Goal: Information Seeking & Learning: Learn about a topic

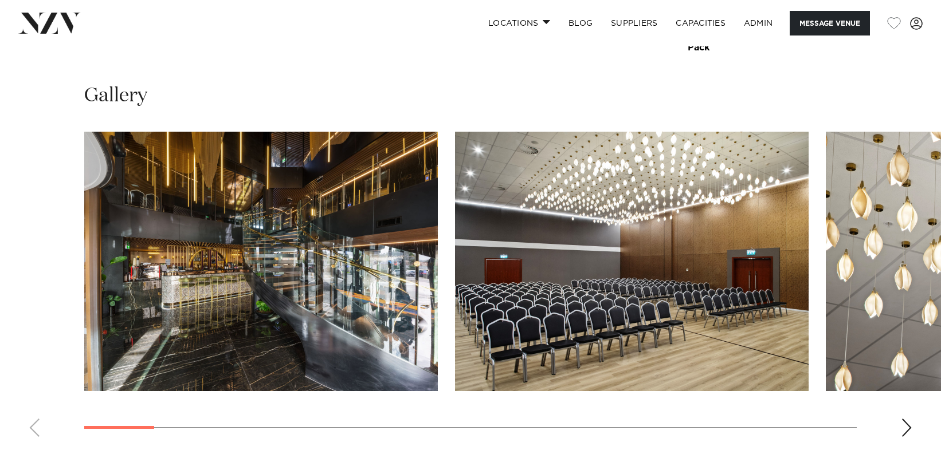
scroll to position [1117, 0]
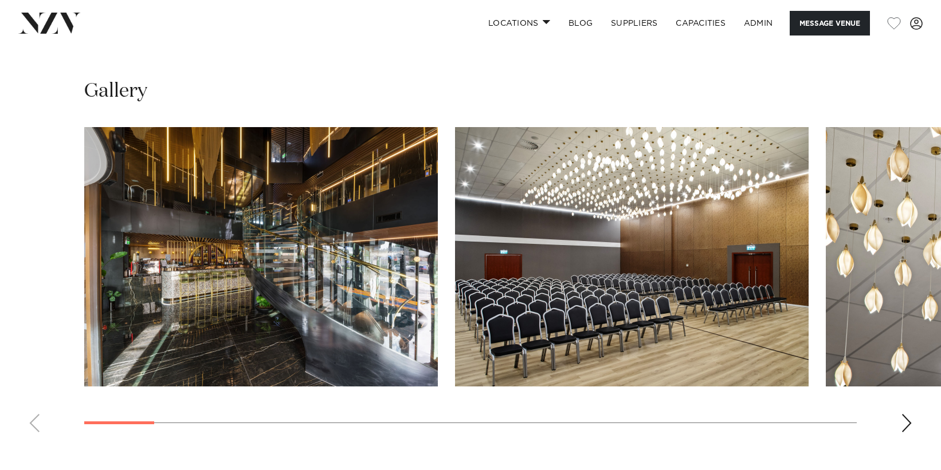
click at [56, 25] on img at bounding box center [49, 23] width 62 height 21
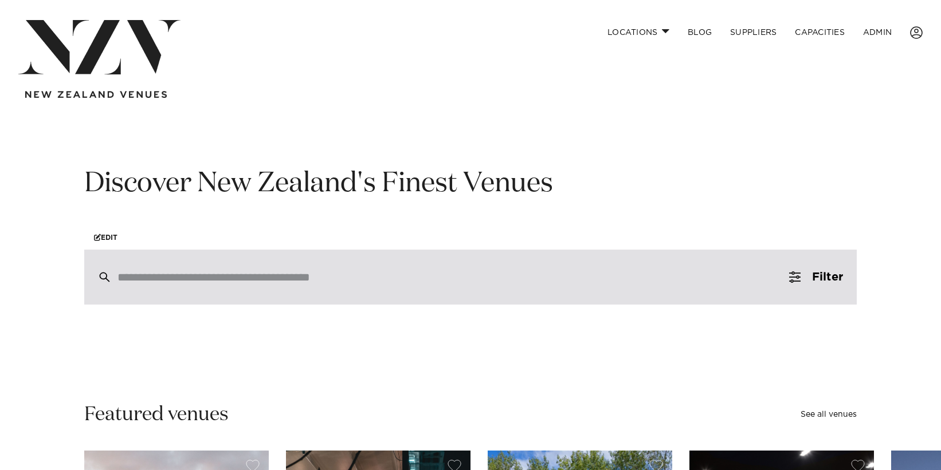
click at [215, 290] on div at bounding box center [470, 277] width 772 height 55
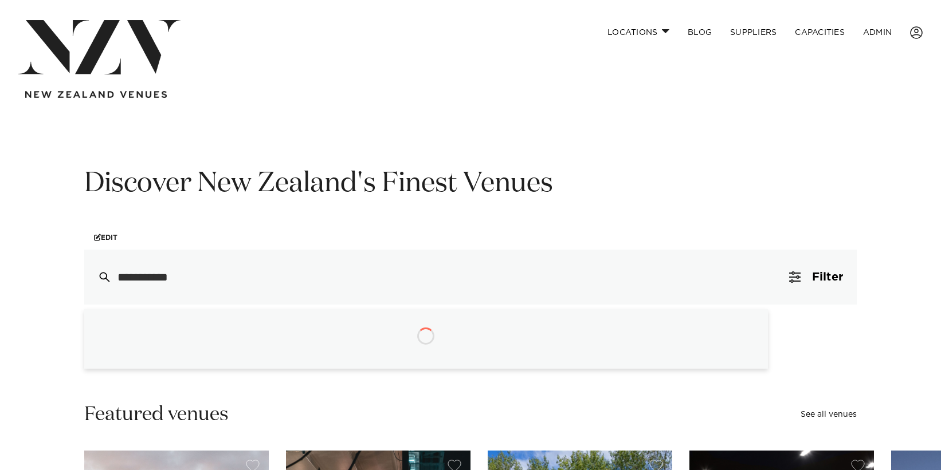
type input "**********"
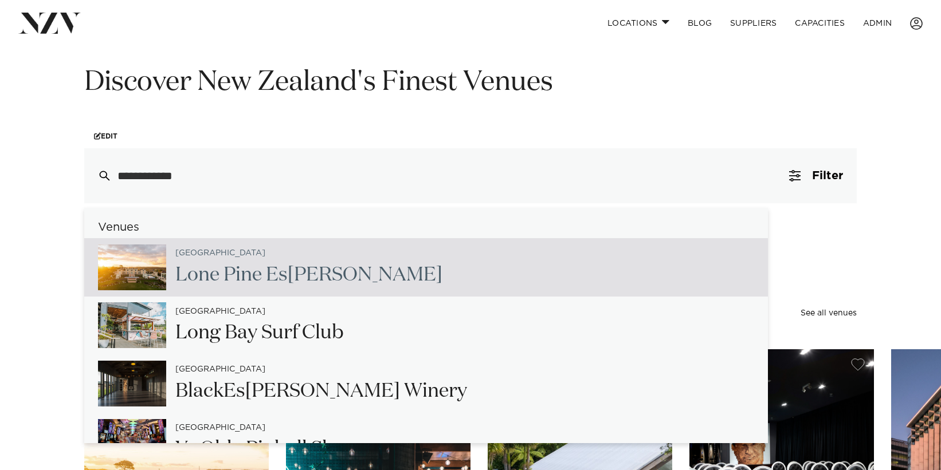
scroll to position [118, 0]
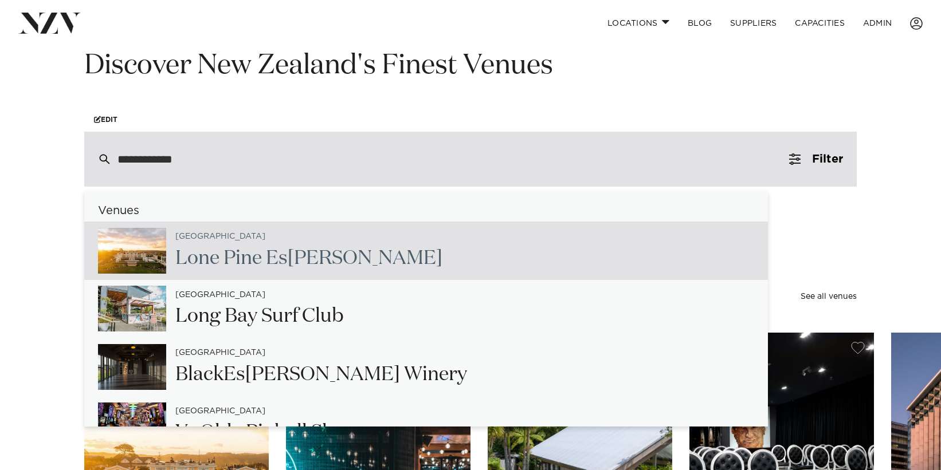
click at [267, 262] on span "Es" at bounding box center [277, 258] width 22 height 19
type input "**********"
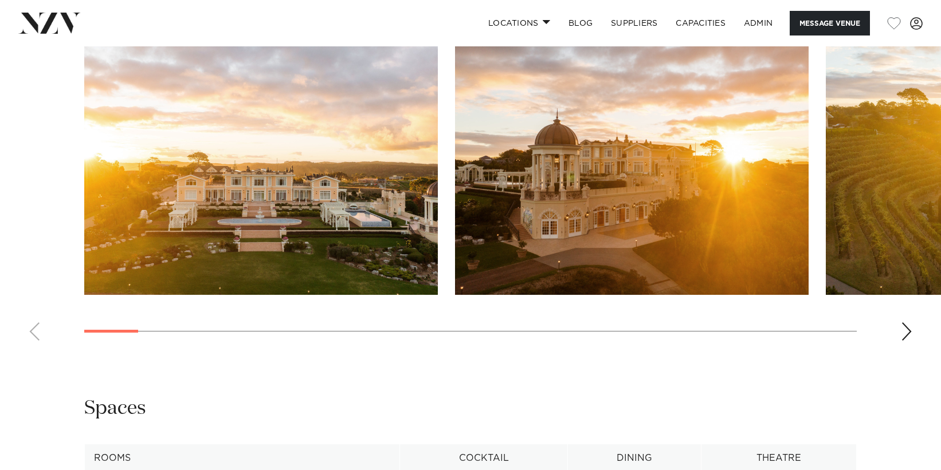
scroll to position [1116, 0]
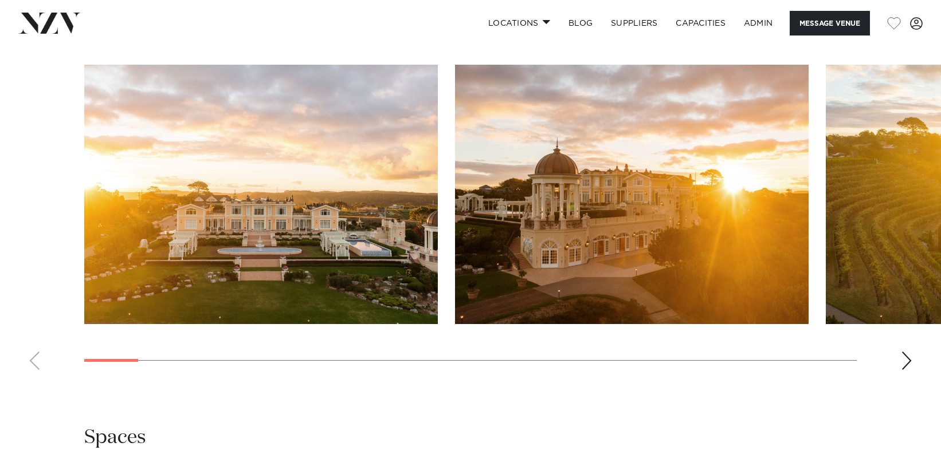
click at [910, 359] on div "Next slide" at bounding box center [906, 361] width 11 height 18
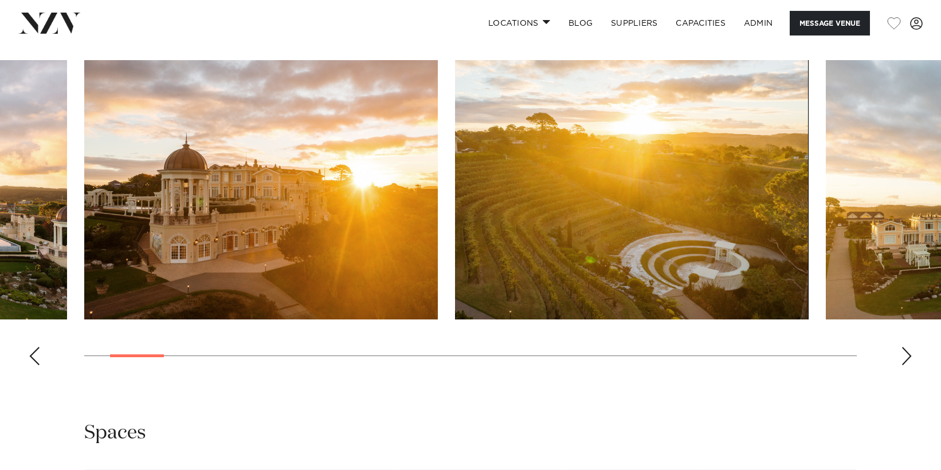
scroll to position [1121, 0]
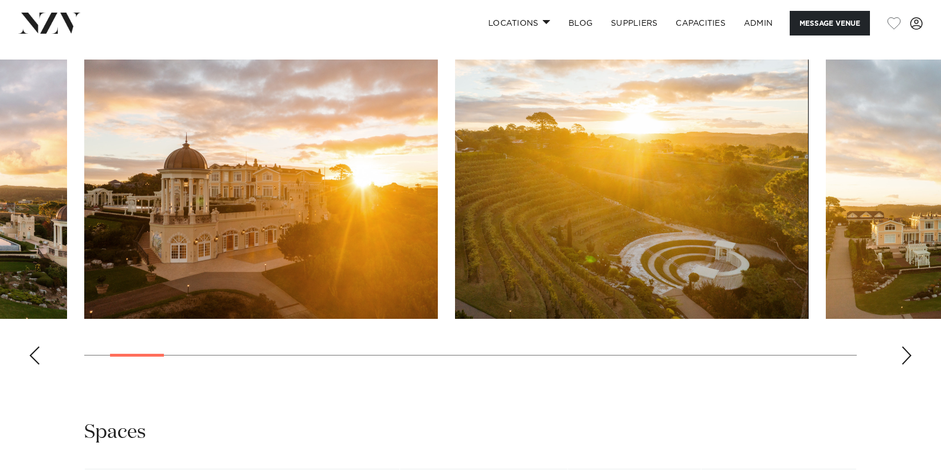
click at [901, 365] on div "Next slide" at bounding box center [906, 356] width 11 height 18
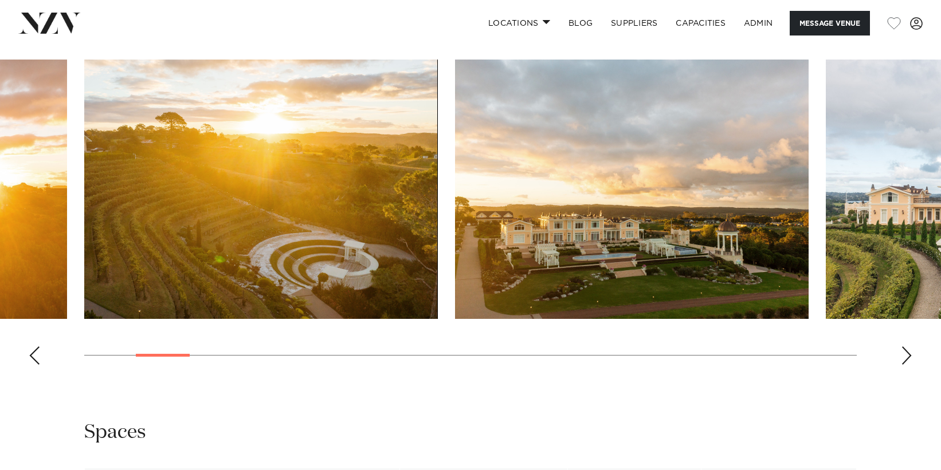
click at [905, 362] on div "Next slide" at bounding box center [906, 356] width 11 height 18
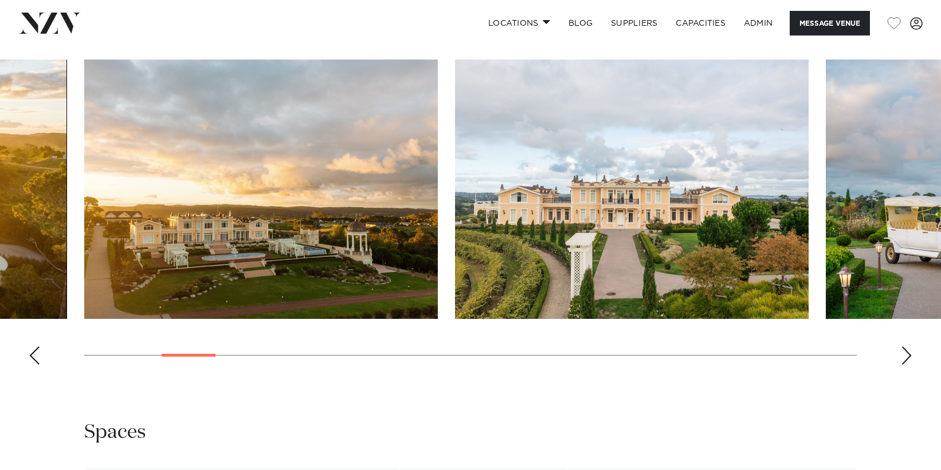
click at [905, 362] on div "Next slide" at bounding box center [906, 356] width 11 height 18
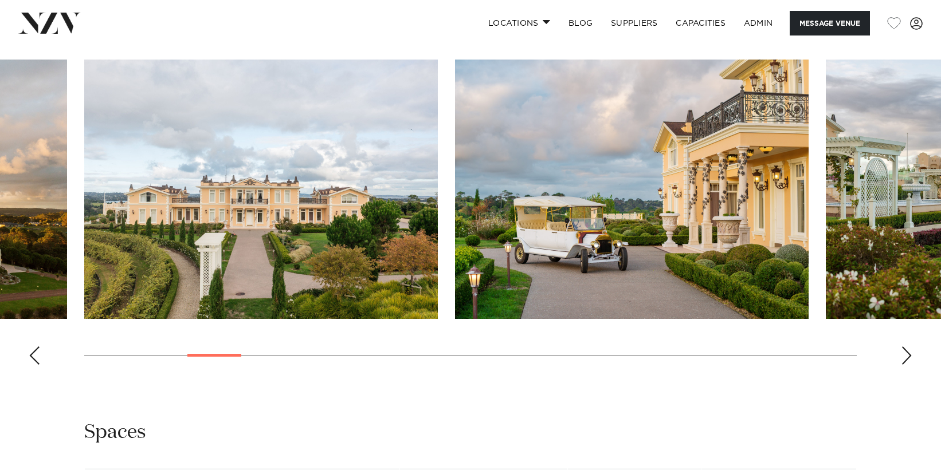
click at [905, 359] on div "Next slide" at bounding box center [906, 356] width 11 height 18
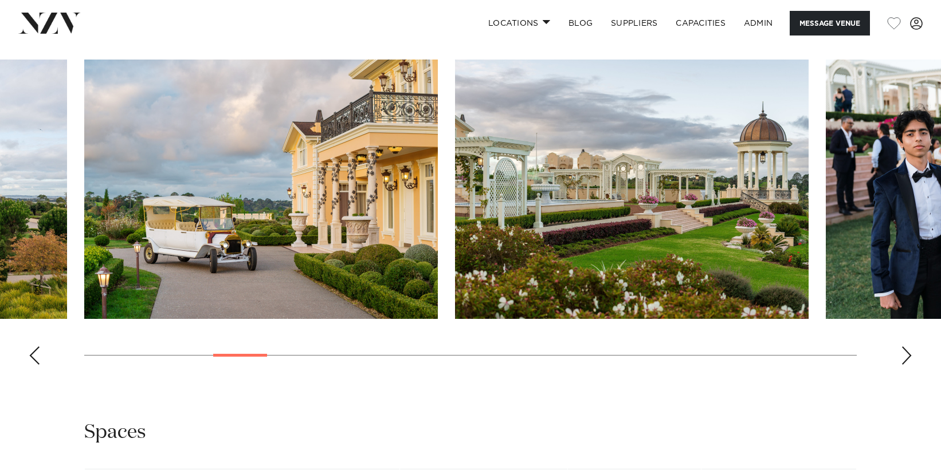
click at [905, 359] on div "Next slide" at bounding box center [906, 356] width 11 height 18
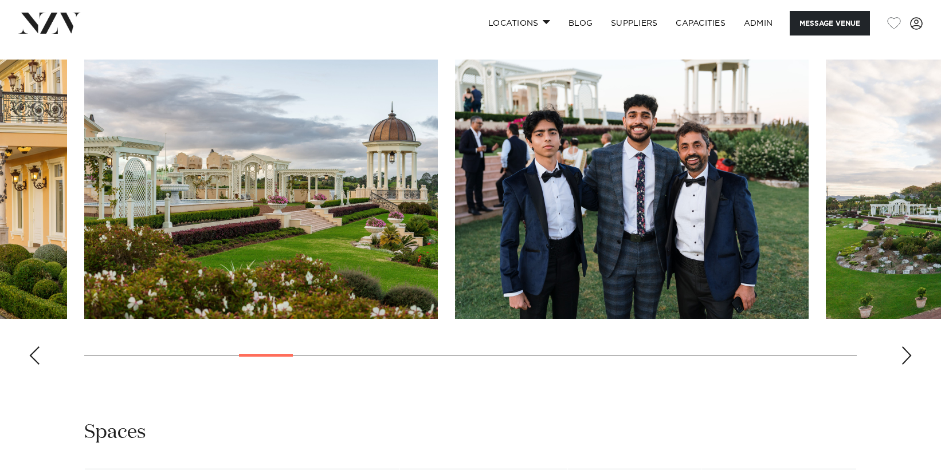
click at [905, 359] on div "Next slide" at bounding box center [906, 356] width 11 height 18
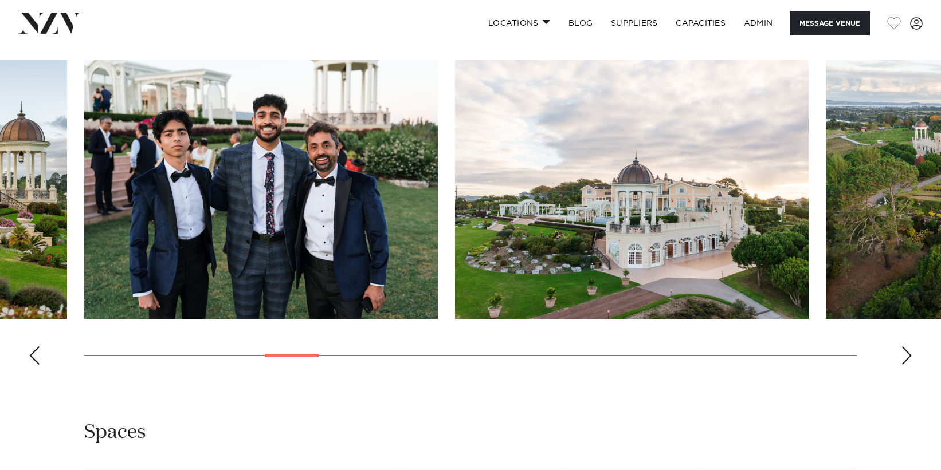
click at [905, 359] on div "Next slide" at bounding box center [906, 356] width 11 height 18
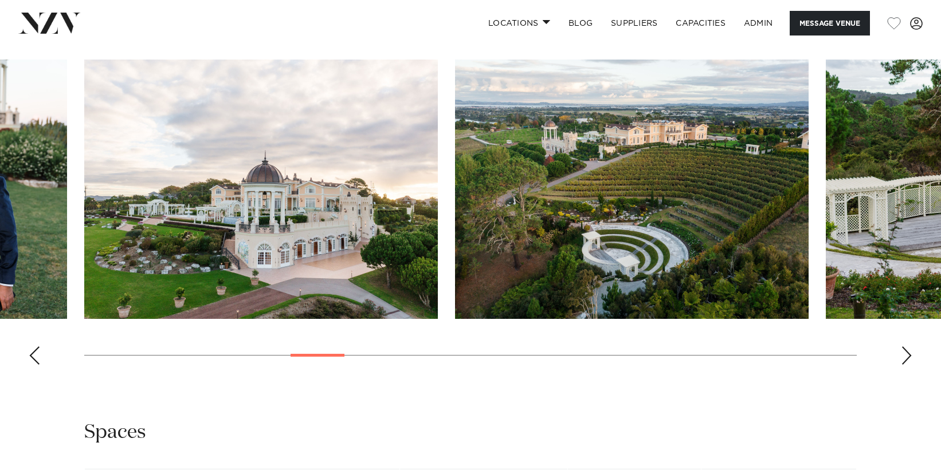
click at [905, 354] on div "Next slide" at bounding box center [906, 356] width 11 height 18
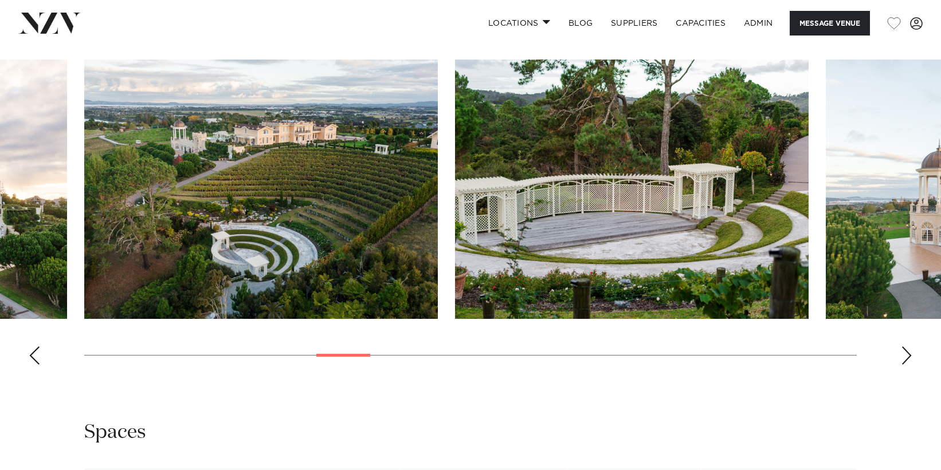
click at [906, 354] on div "Next slide" at bounding box center [906, 356] width 11 height 18
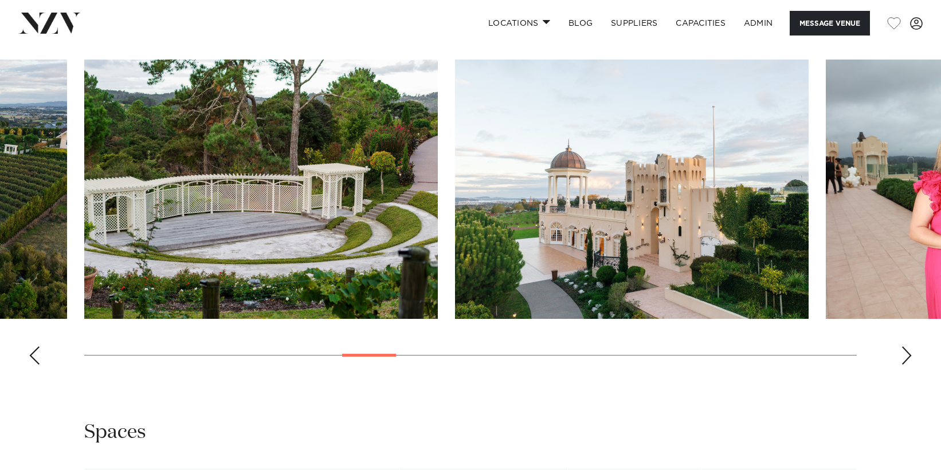
drag, startPoint x: 336, startPoint y: 181, endPoint x: 907, endPoint y: 355, distance: 597.2
click at [907, 355] on div "Next slide" at bounding box center [906, 356] width 11 height 18
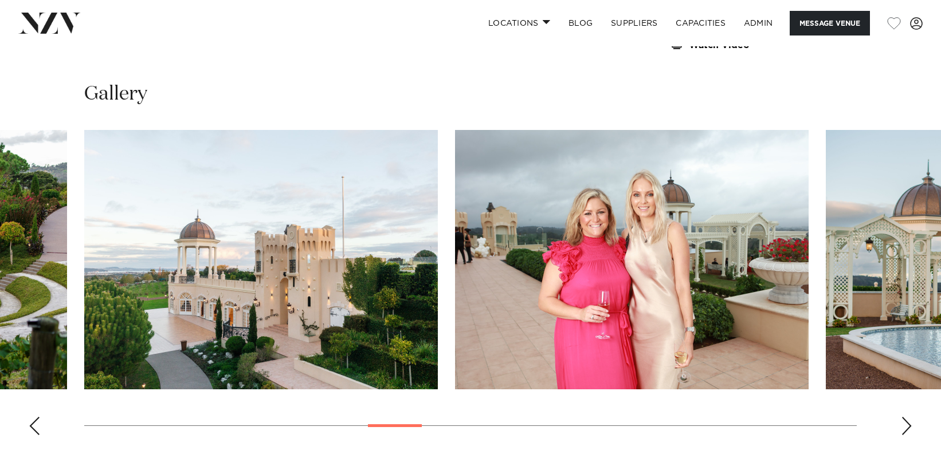
scroll to position [1046, 0]
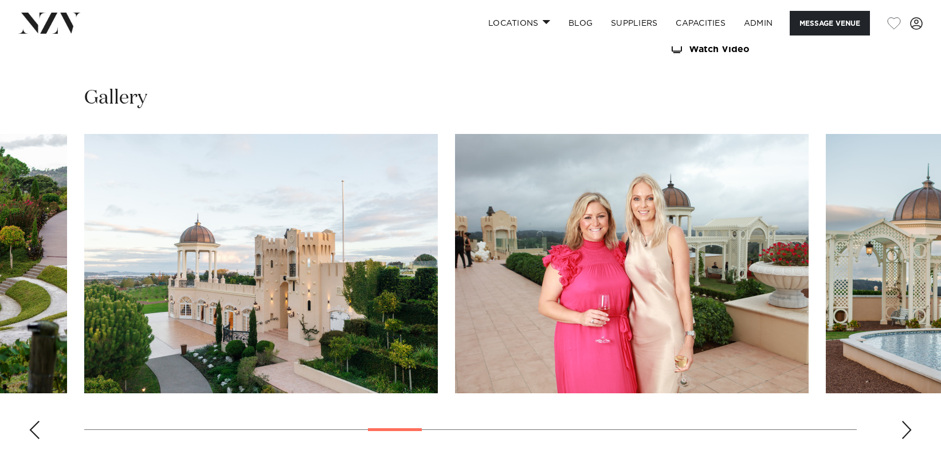
click at [898, 430] on swiper-container at bounding box center [470, 291] width 941 height 315
click at [904, 430] on div "Next slide" at bounding box center [906, 430] width 11 height 18
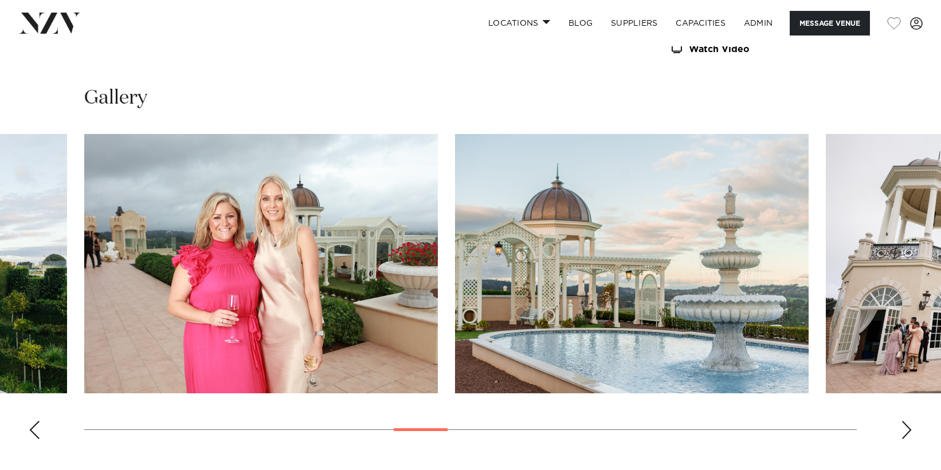
click at [907, 430] on div "Next slide" at bounding box center [906, 430] width 11 height 18
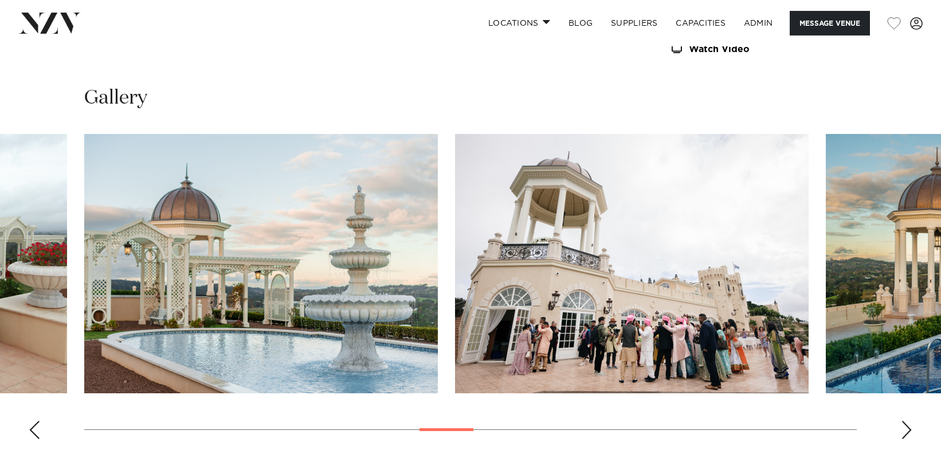
click at [907, 430] on div "Next slide" at bounding box center [906, 430] width 11 height 18
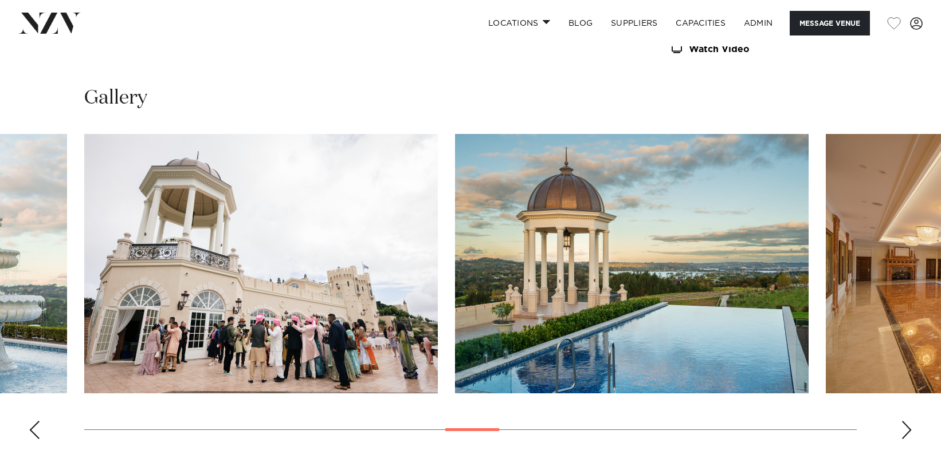
click at [907, 430] on div "Next slide" at bounding box center [906, 430] width 11 height 18
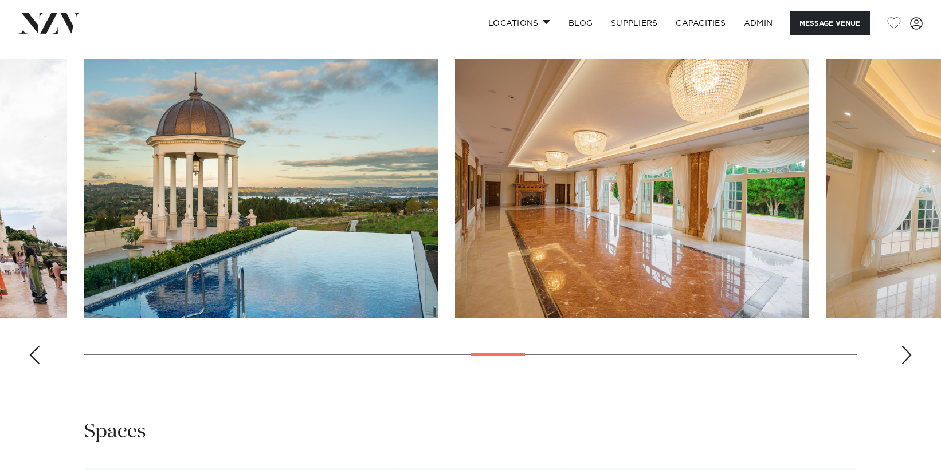
scroll to position [1134, 0]
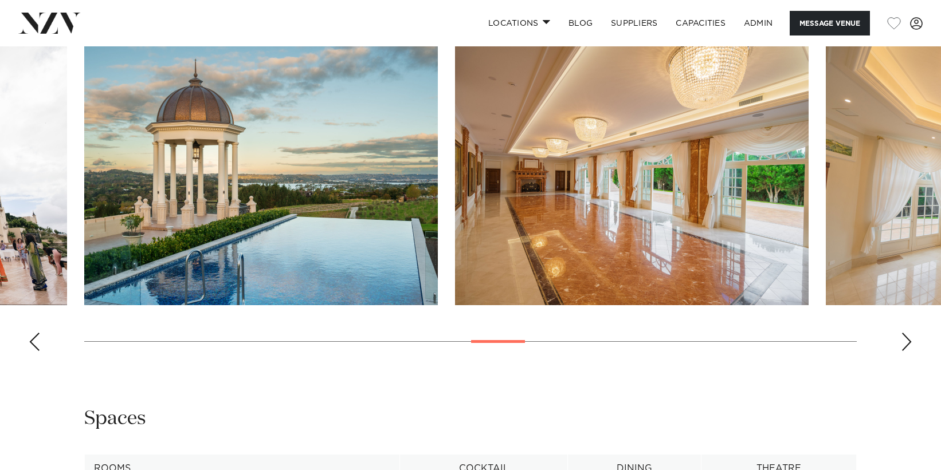
click at [37, 341] on div "Previous slide" at bounding box center [34, 342] width 11 height 18
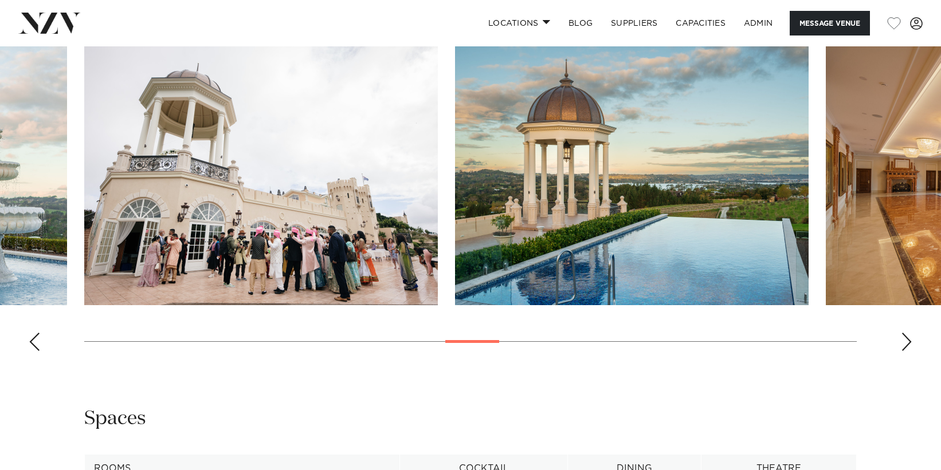
click at [37, 341] on div "Previous slide" at bounding box center [34, 342] width 11 height 18
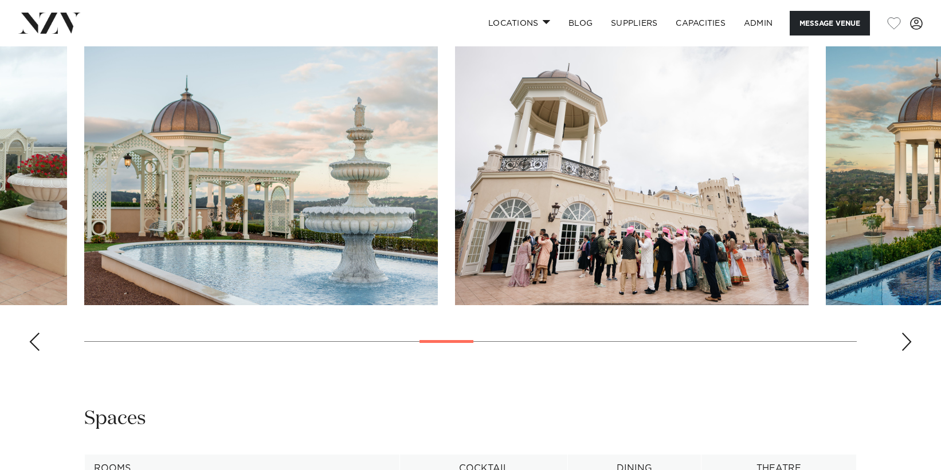
click at [905, 344] on div "Next slide" at bounding box center [906, 342] width 11 height 18
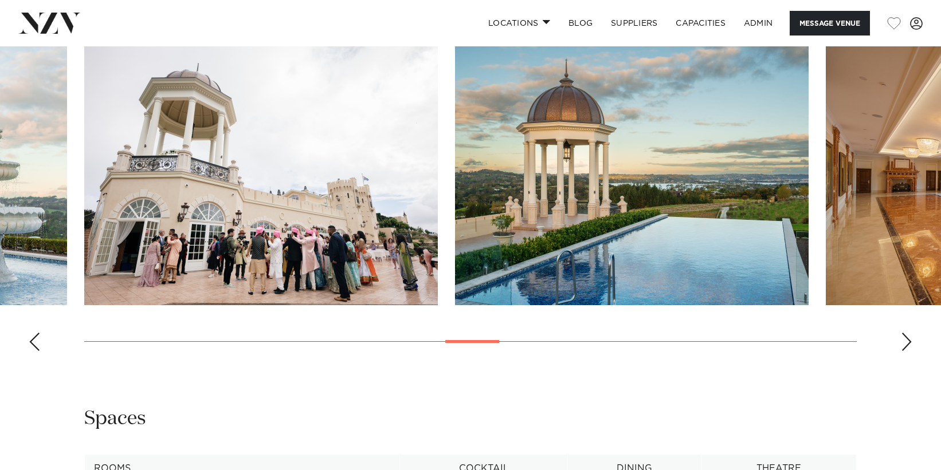
click at [905, 344] on div "Next slide" at bounding box center [906, 342] width 11 height 18
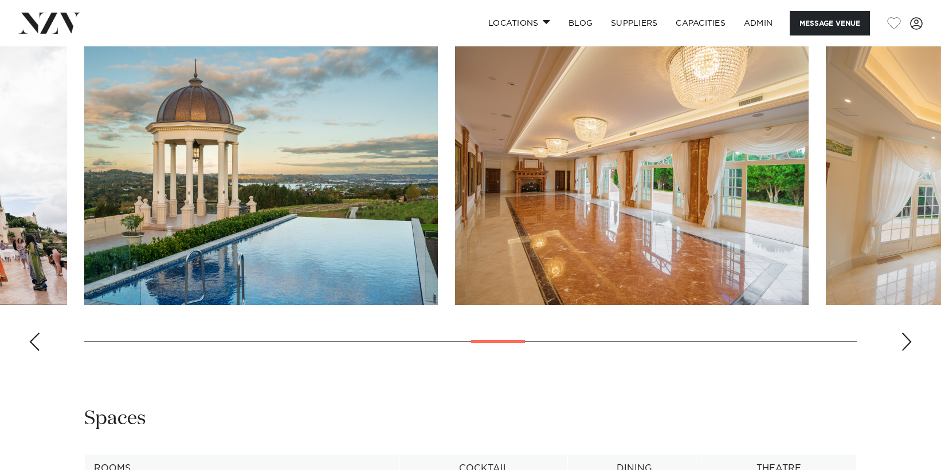
click at [905, 344] on div "Next slide" at bounding box center [906, 342] width 11 height 18
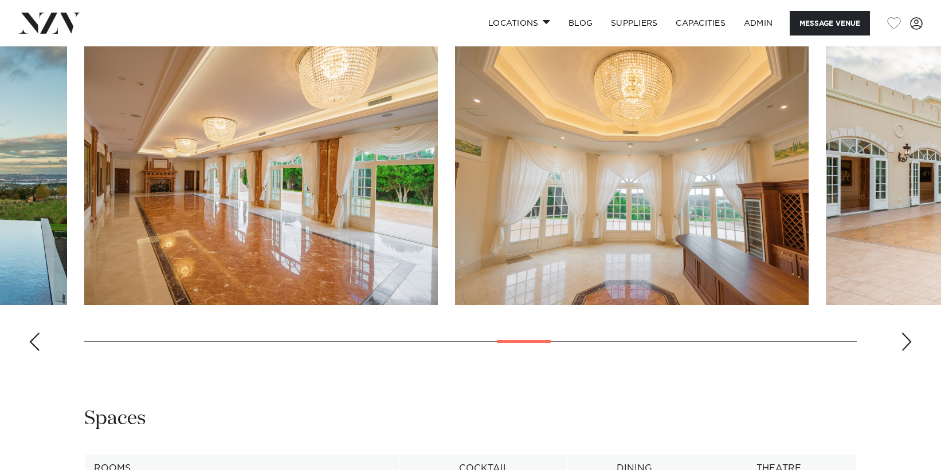
click at [905, 344] on div "Next slide" at bounding box center [906, 342] width 11 height 18
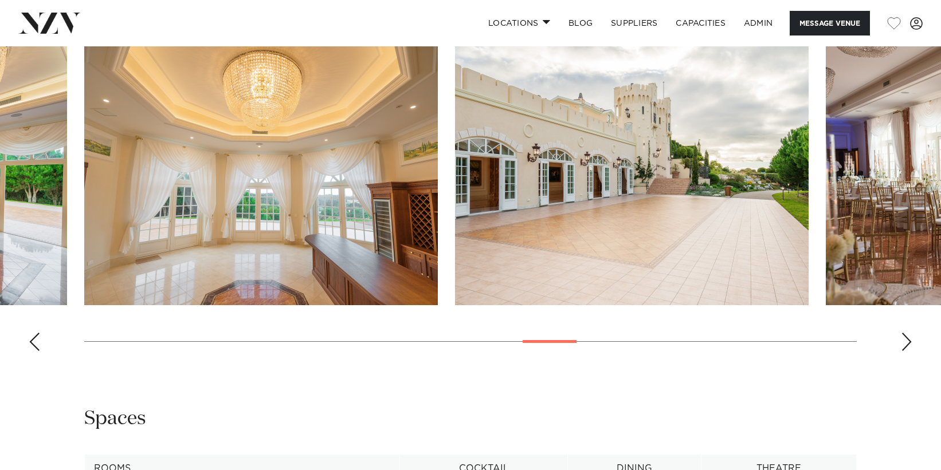
drag, startPoint x: 583, startPoint y: 148, endPoint x: 902, endPoint y: 348, distance: 376.9
click at [901, 349] on div "Next slide" at bounding box center [906, 342] width 11 height 18
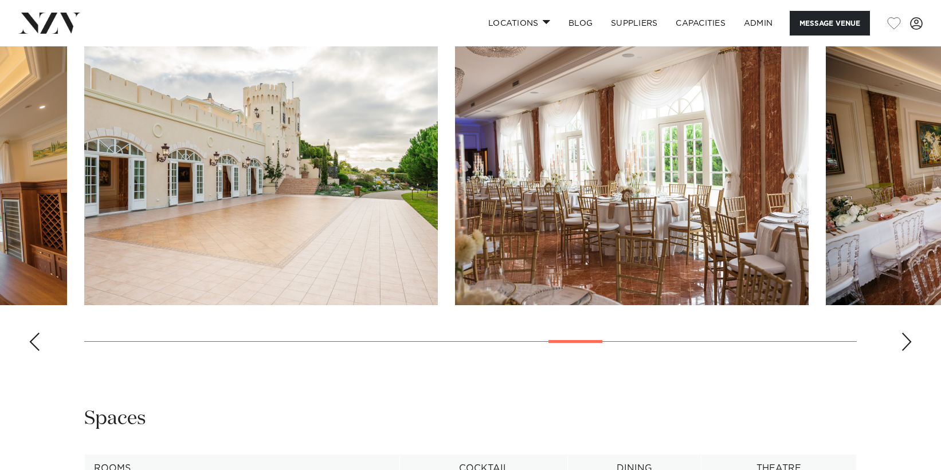
click at [902, 348] on div "Next slide" at bounding box center [906, 342] width 11 height 18
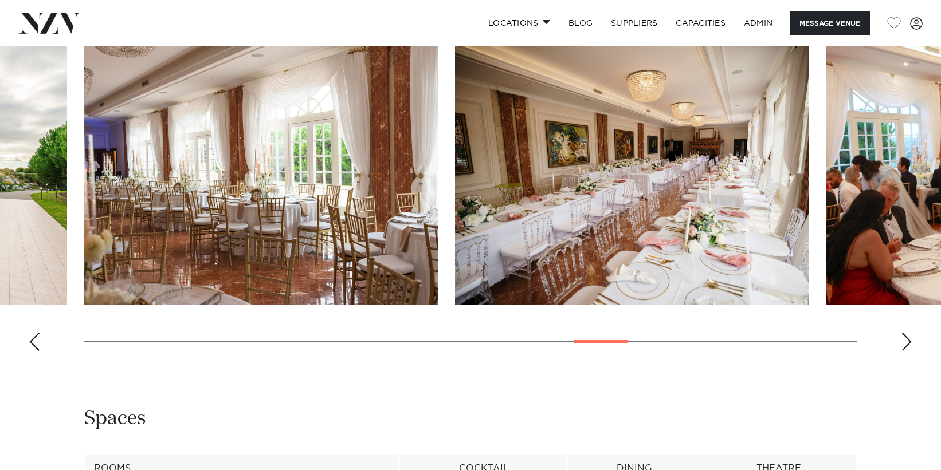
click at [902, 348] on div "Next slide" at bounding box center [906, 342] width 11 height 18
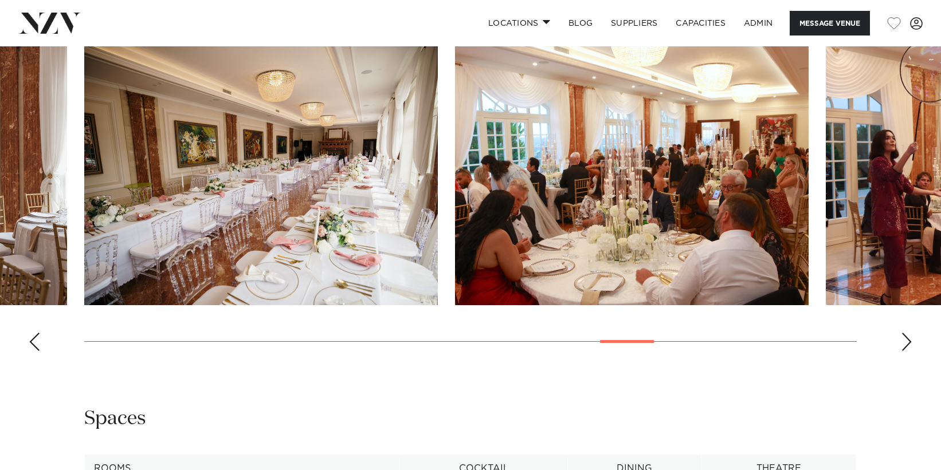
click at [902, 348] on div "Next slide" at bounding box center [906, 342] width 11 height 18
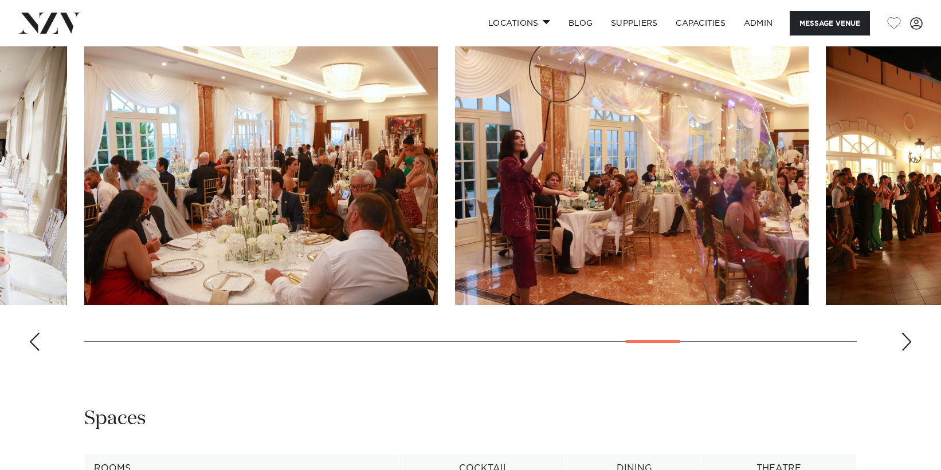
click at [902, 348] on div "Next slide" at bounding box center [906, 342] width 11 height 18
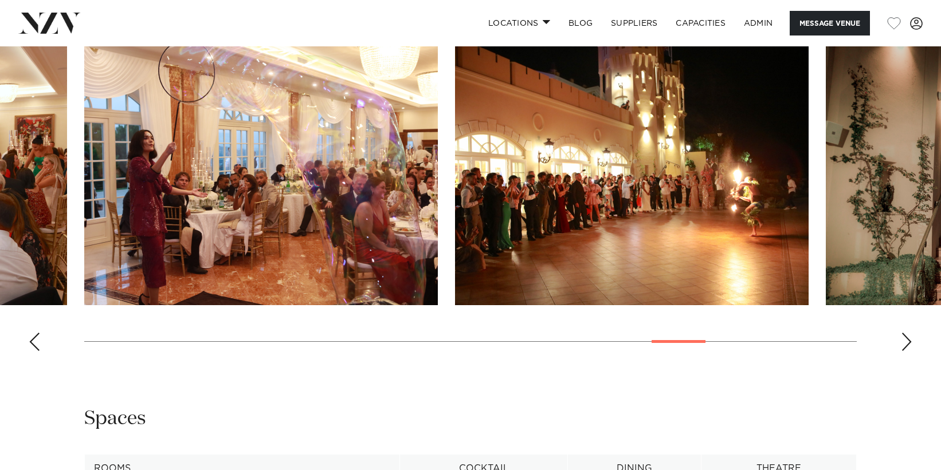
click at [902, 348] on div "Next slide" at bounding box center [906, 342] width 11 height 18
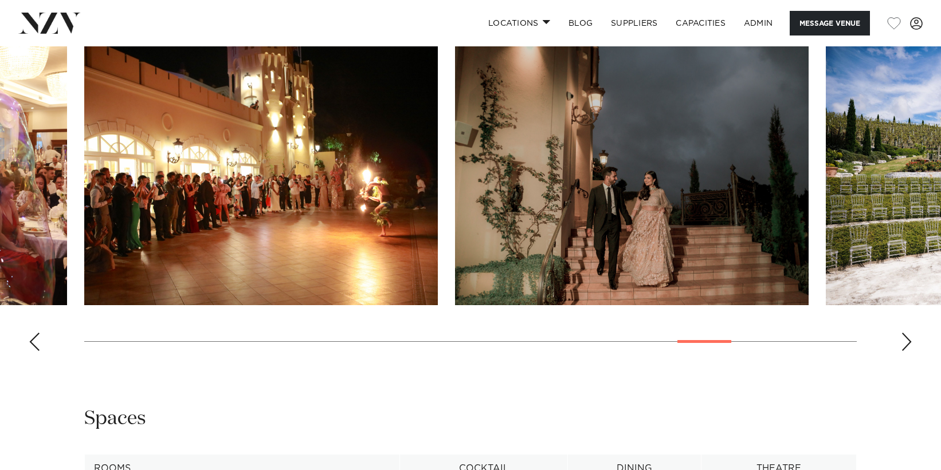
click at [902, 348] on div "Next slide" at bounding box center [906, 342] width 11 height 18
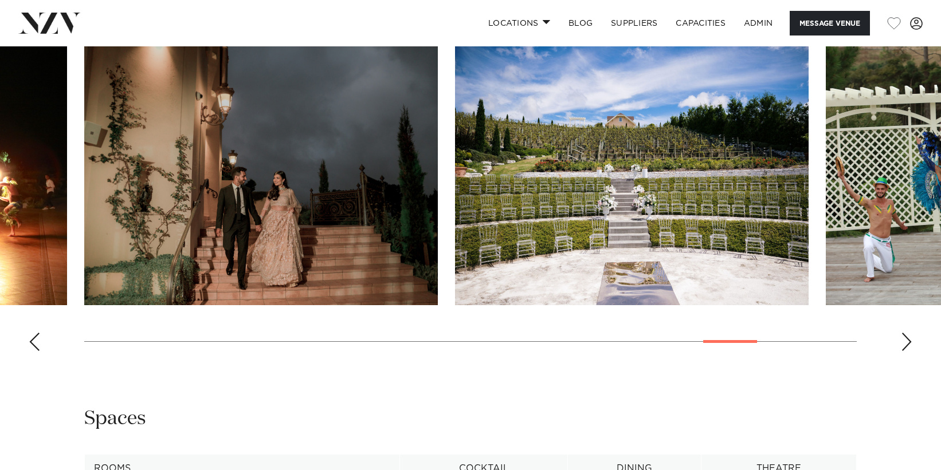
click at [903, 348] on div "Next slide" at bounding box center [906, 342] width 11 height 18
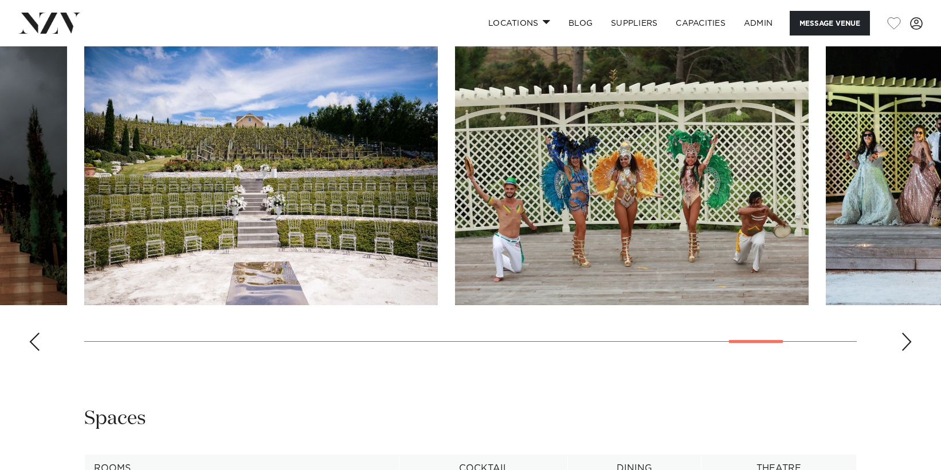
click at [908, 339] on div "Next slide" at bounding box center [906, 342] width 11 height 18
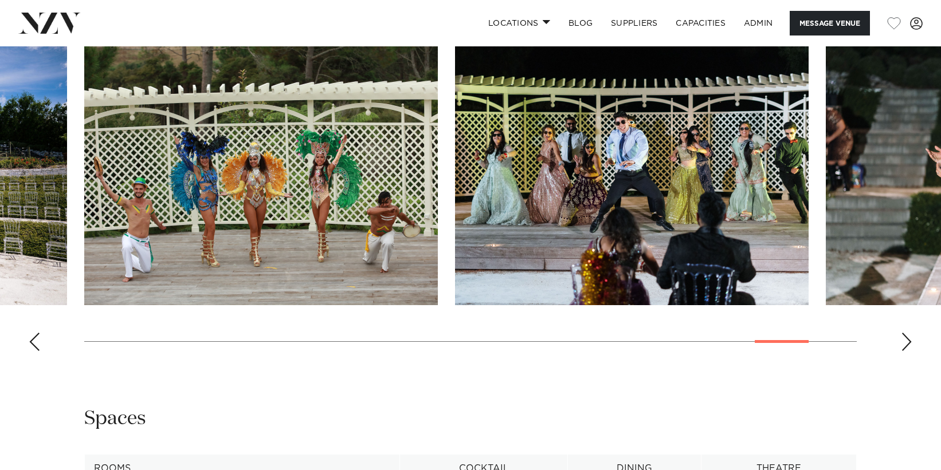
click at [908, 339] on div "Next slide" at bounding box center [906, 342] width 11 height 18
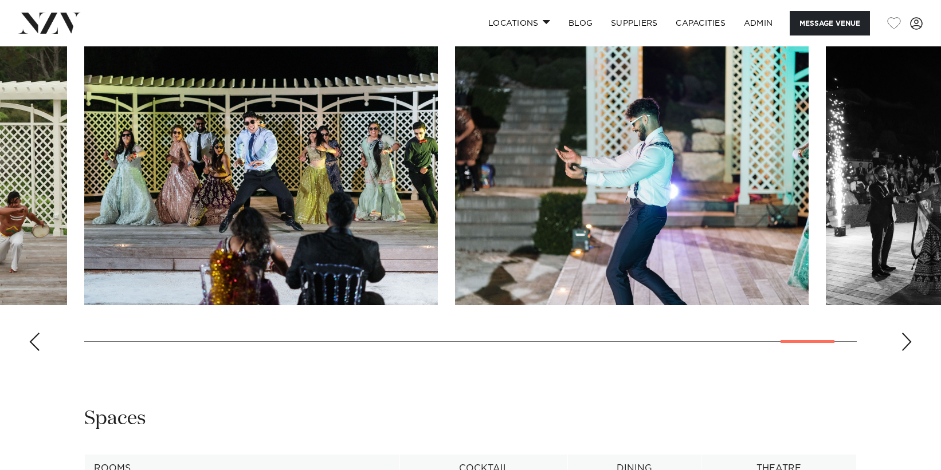
click at [908, 339] on div "Next slide" at bounding box center [906, 342] width 11 height 18
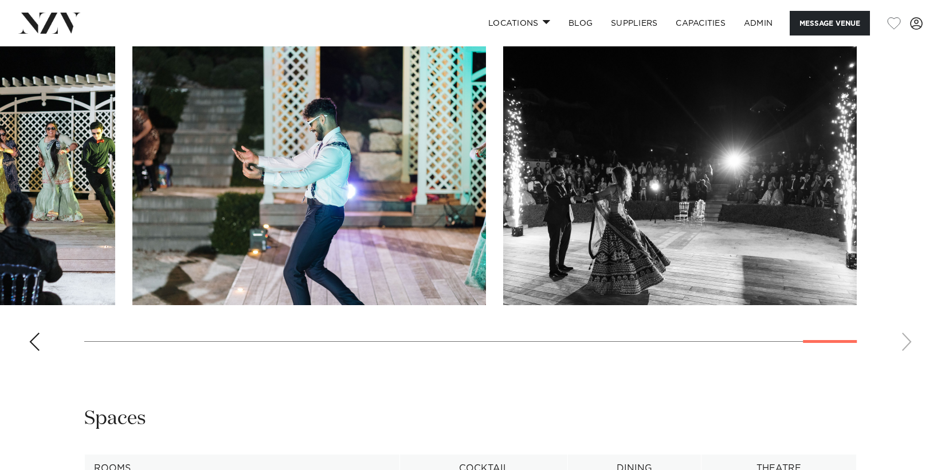
click at [908, 339] on swiper-container at bounding box center [470, 203] width 941 height 315
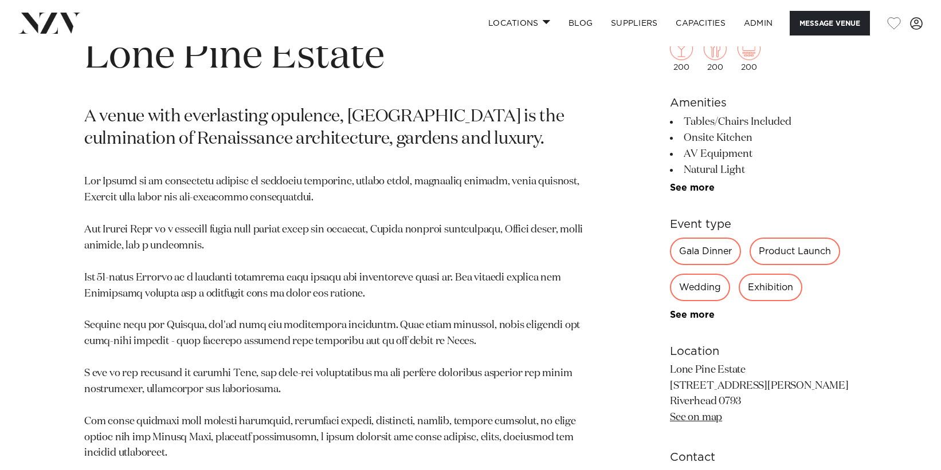
scroll to position [505, 0]
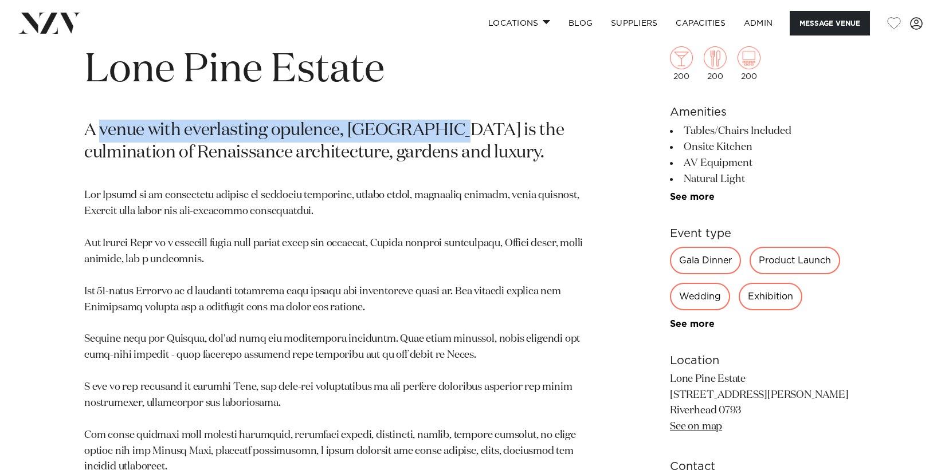
drag, startPoint x: 101, startPoint y: 131, endPoint x: 441, endPoint y: 133, distance: 339.8
click at [441, 133] on p "A venue with everlasting opulence, Lone Pine Estate is the culmination of Renai…" at bounding box center [336, 143] width 504 height 46
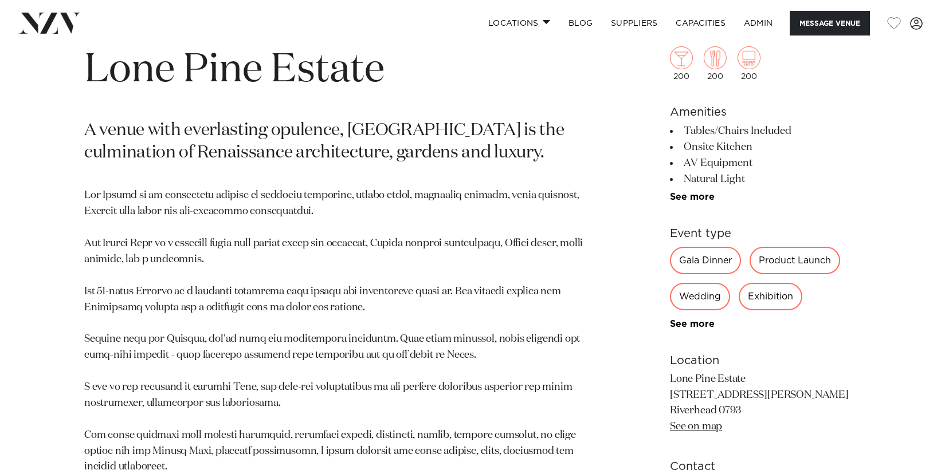
drag, startPoint x: 441, startPoint y: 133, endPoint x: 330, endPoint y: 160, distance: 113.8
click at [441, 133] on p "A venue with everlasting opulence, Lone Pine Estate is the culmination of Renai…" at bounding box center [336, 143] width 504 height 46
drag, startPoint x: 98, startPoint y: 155, endPoint x: 303, endPoint y: 152, distance: 204.6
click at [303, 152] on p "A venue with everlasting opulence, Lone Pine Estate is the culmination of Renai…" at bounding box center [336, 143] width 504 height 46
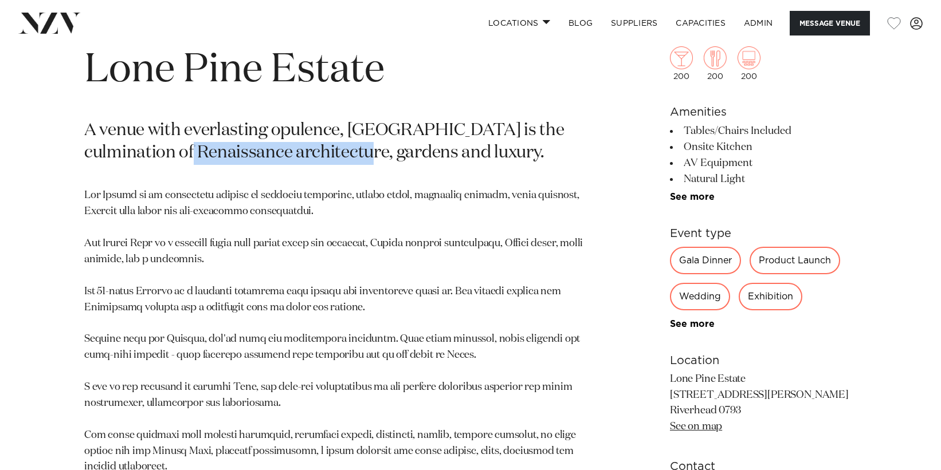
drag, startPoint x: 199, startPoint y: 155, endPoint x: 375, endPoint y: 152, distance: 175.9
click at [375, 152] on p "A venue with everlasting opulence, Lone Pine Estate is the culmination of Renai…" at bounding box center [336, 143] width 504 height 46
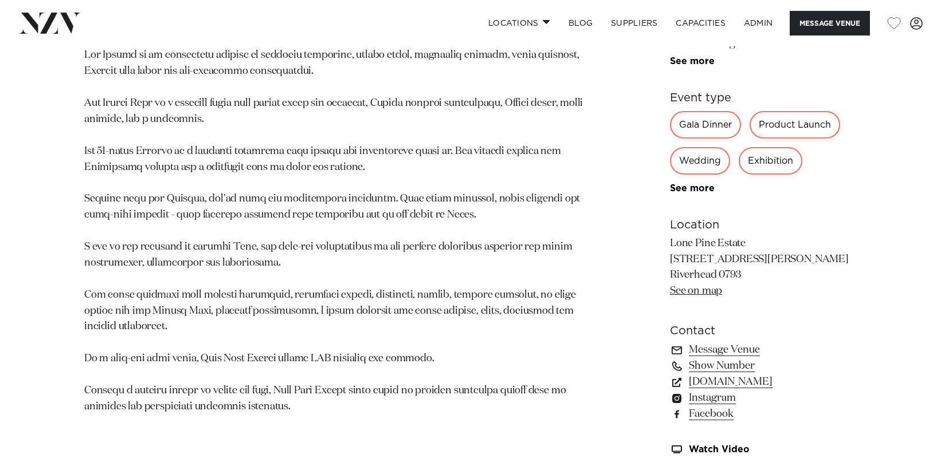
scroll to position [650, 0]
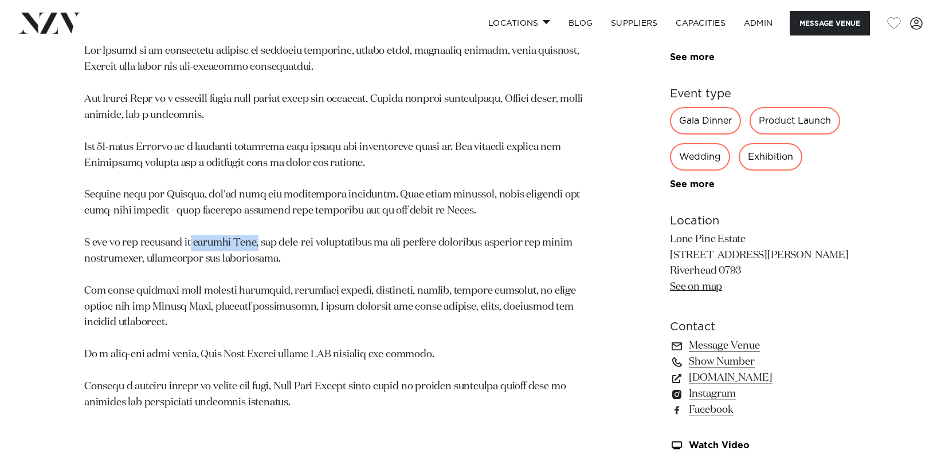
drag, startPoint x: 195, startPoint y: 243, endPoint x: 260, endPoint y: 241, distance: 64.8
click at [260, 241] on p at bounding box center [336, 227] width 504 height 367
copy p "ancient Rome,"
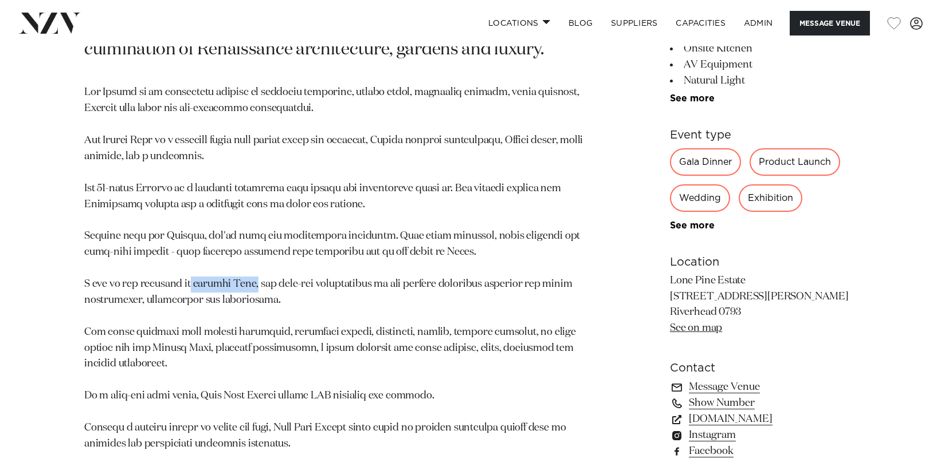
scroll to position [604, 0]
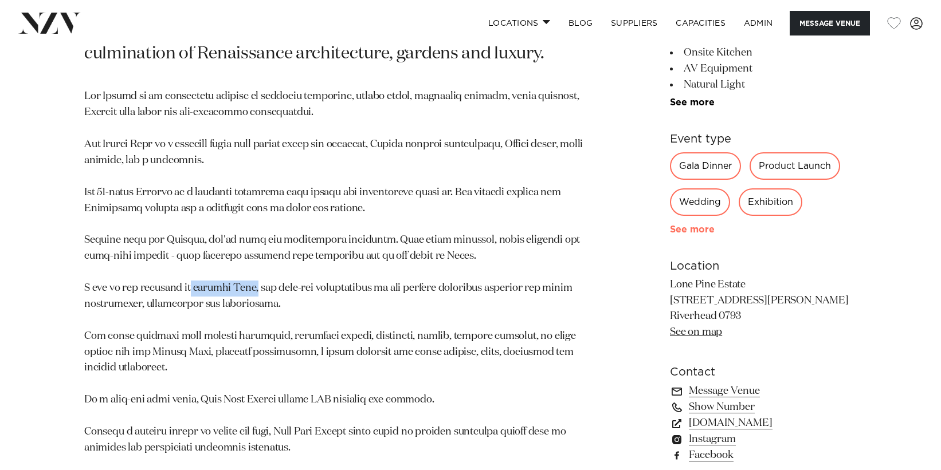
click at [701, 231] on link "See more" at bounding box center [714, 229] width 89 height 9
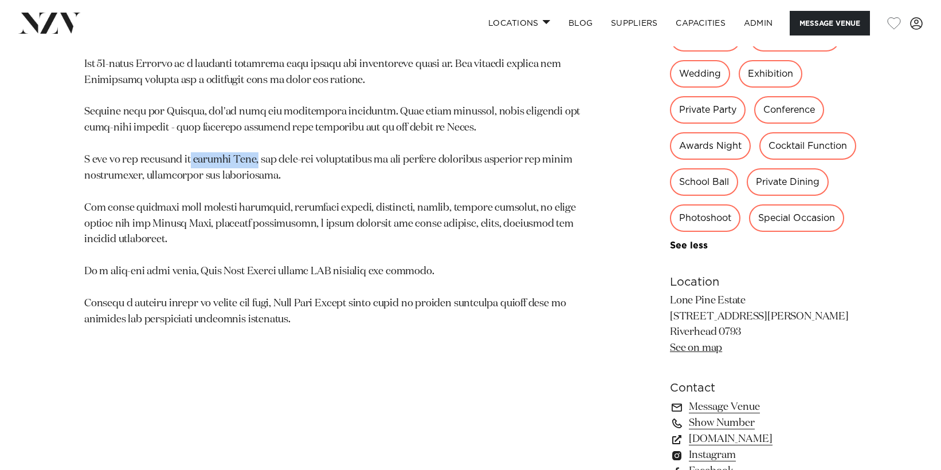
scroll to position [735, 0]
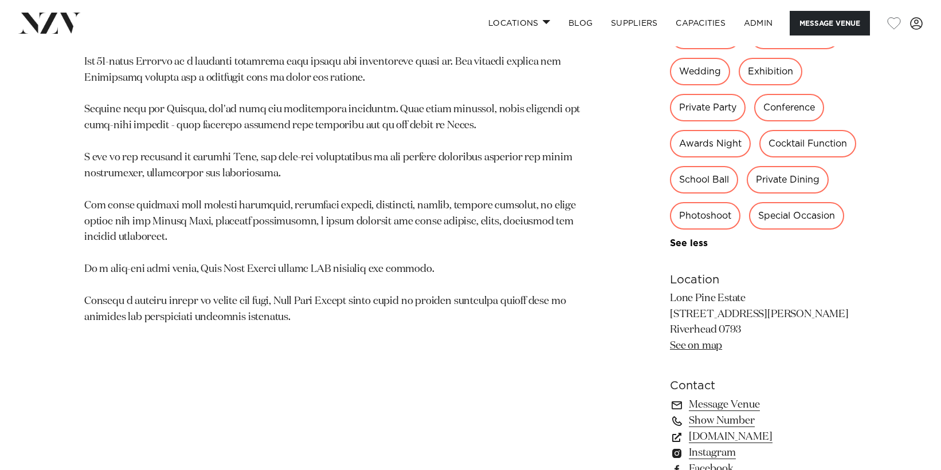
click at [349, 152] on p at bounding box center [336, 141] width 504 height 367
click at [439, 167] on p at bounding box center [336, 141] width 504 height 367
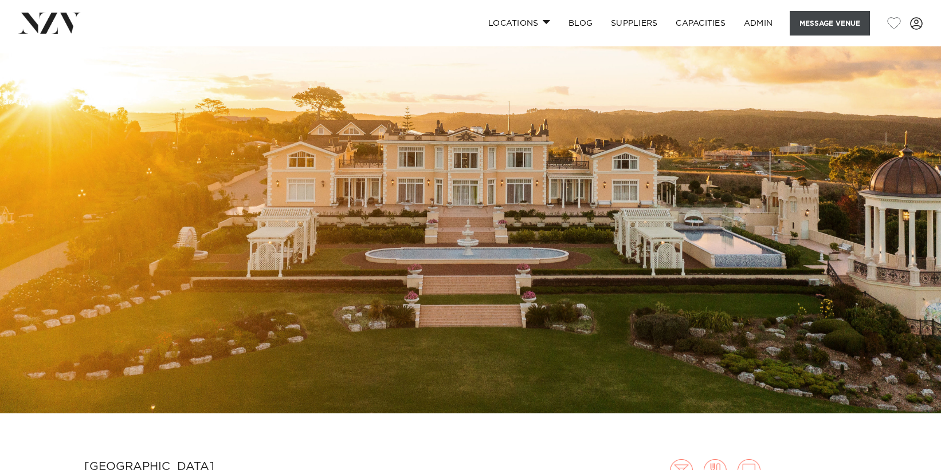
scroll to position [75, 0]
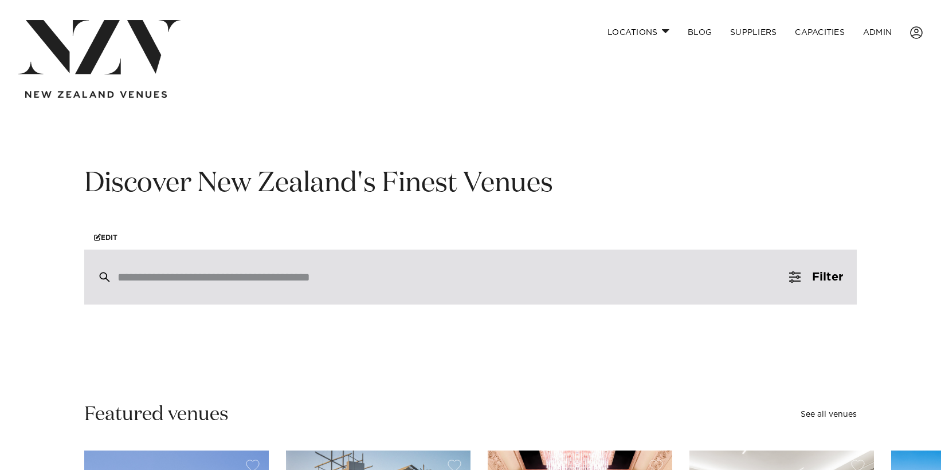
click at [303, 290] on div at bounding box center [470, 277] width 772 height 55
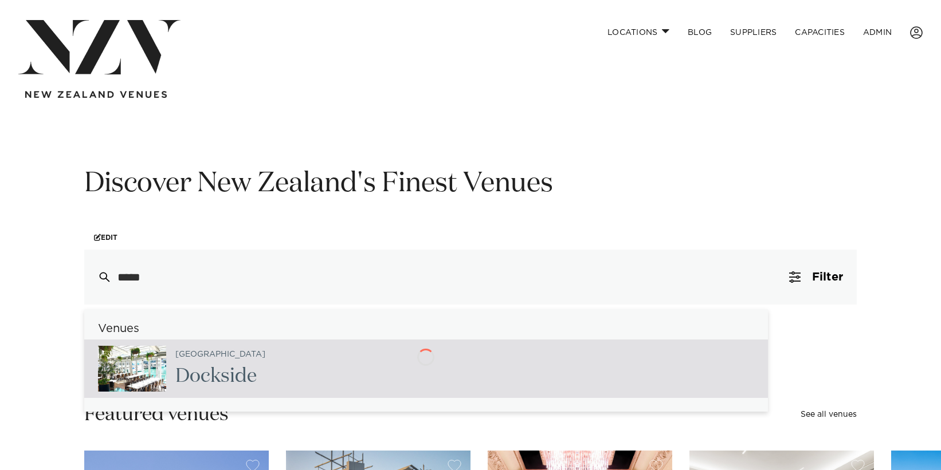
type input "******"
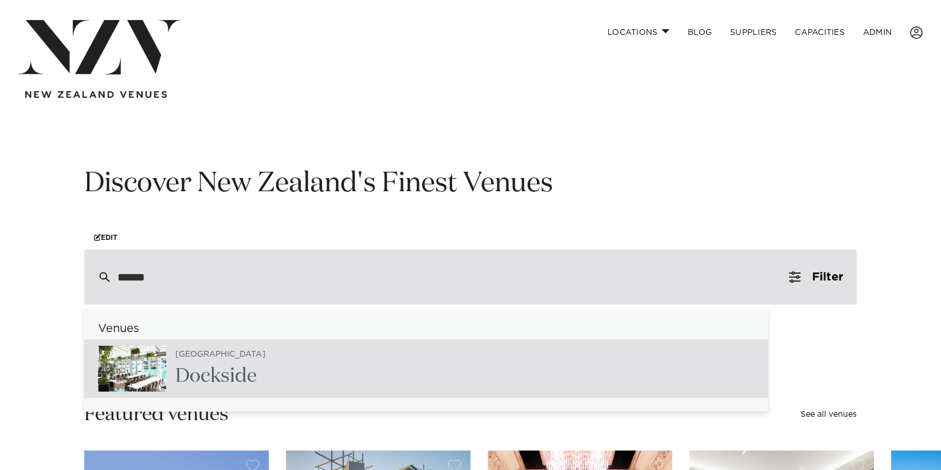
click at [188, 358] on small "[GEOGRAPHIC_DATA]" at bounding box center [220, 355] width 90 height 9
type input "**********"
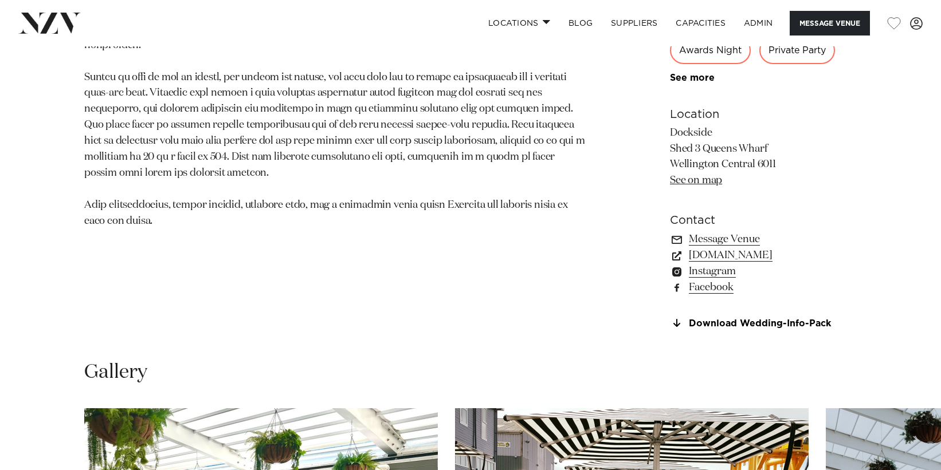
scroll to position [820, 0]
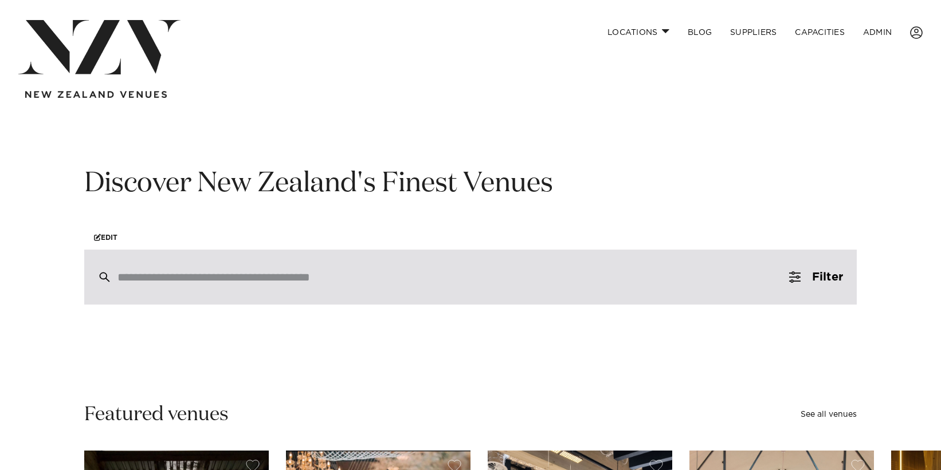
click at [350, 272] on input "search" at bounding box center [445, 277] width 657 height 13
type input "*"
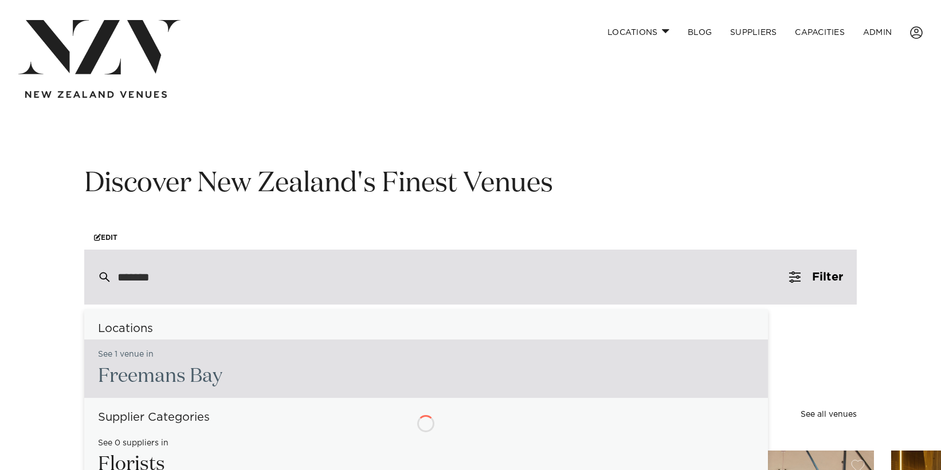
type input "********"
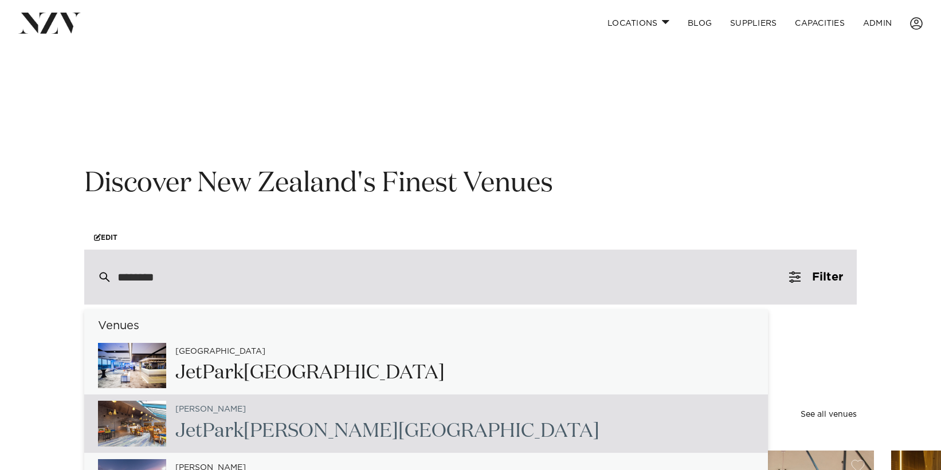
scroll to position [1, 0]
click at [307, 432] on h2 "Jet Park Hamilton Hotel" at bounding box center [387, 431] width 424 height 26
type input "**********"
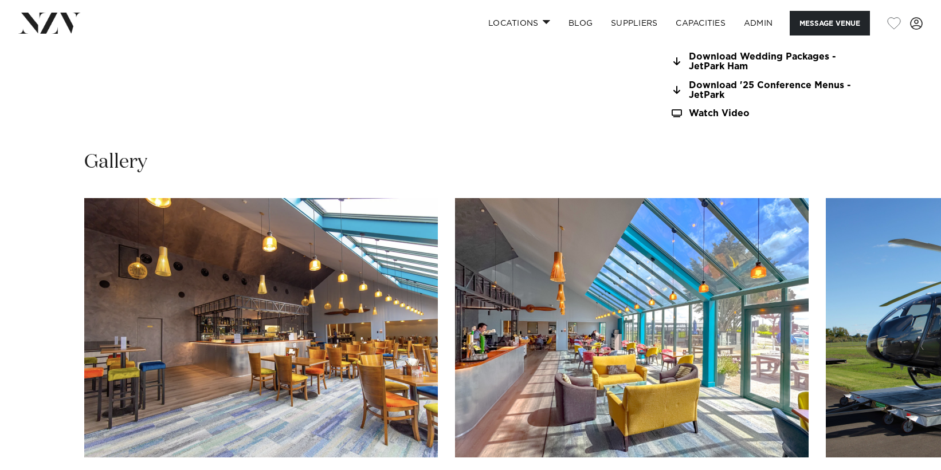
scroll to position [1092, 0]
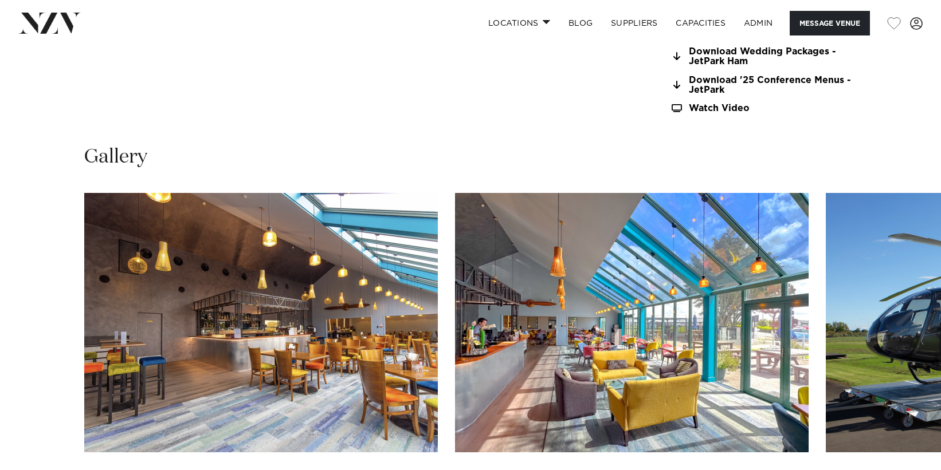
click at [356, 257] on img "1 / 12" at bounding box center [261, 323] width 354 height 260
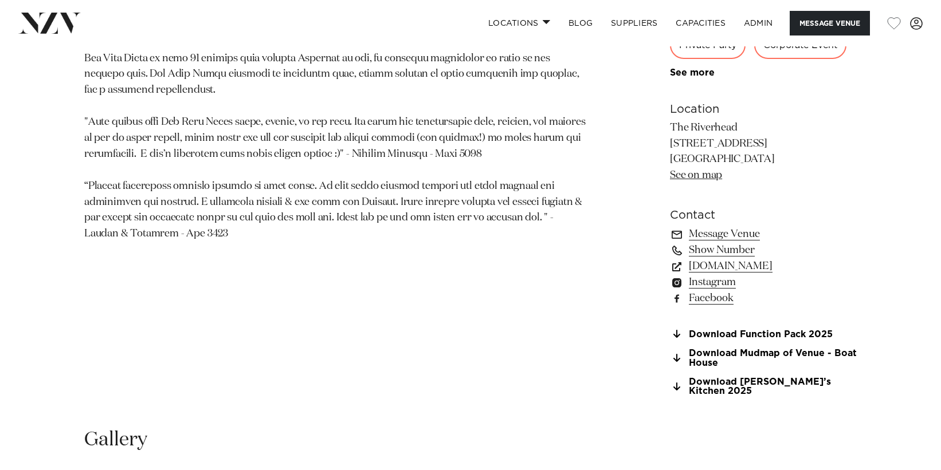
scroll to position [763, 0]
click at [718, 285] on link "Instagram" at bounding box center [763, 281] width 187 height 16
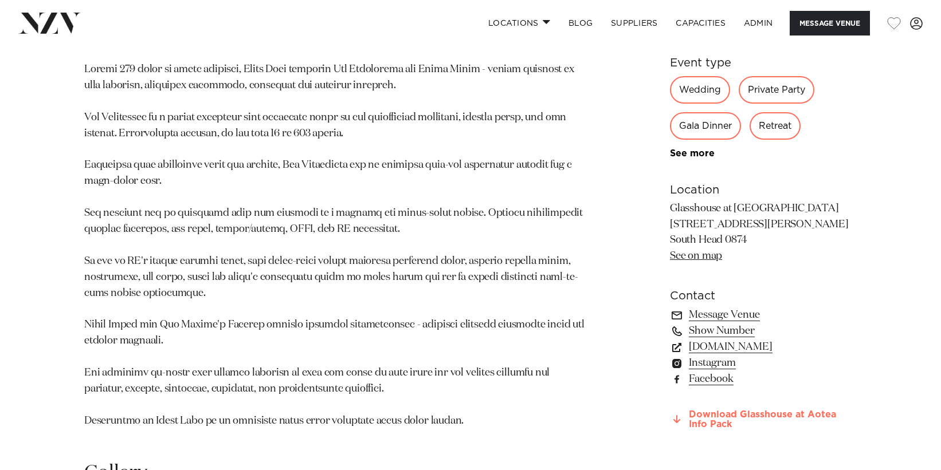
scroll to position [746, 0]
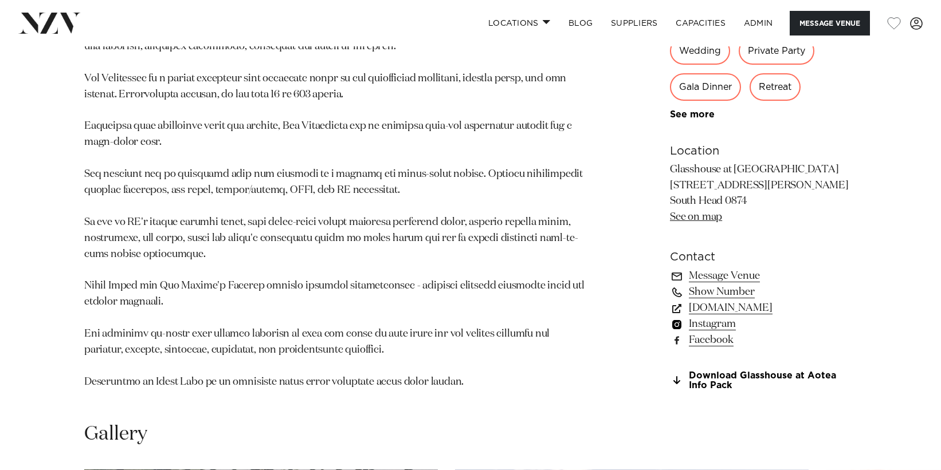
click at [729, 316] on link "Instagram" at bounding box center [763, 324] width 187 height 16
click at [709, 332] on link "Facebook" at bounding box center [763, 340] width 187 height 16
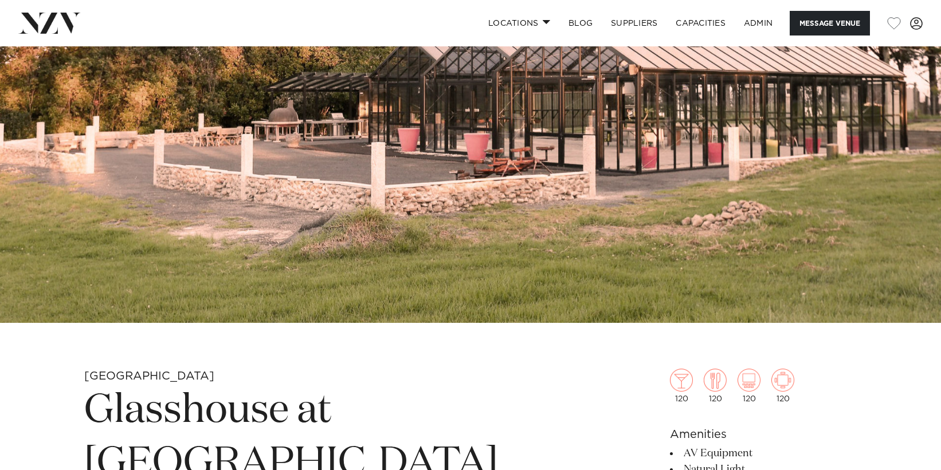
scroll to position [0, 0]
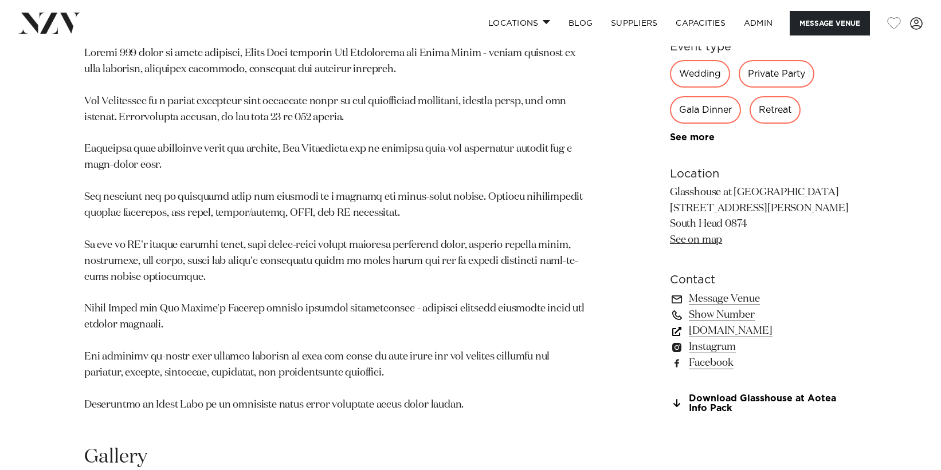
scroll to position [725, 0]
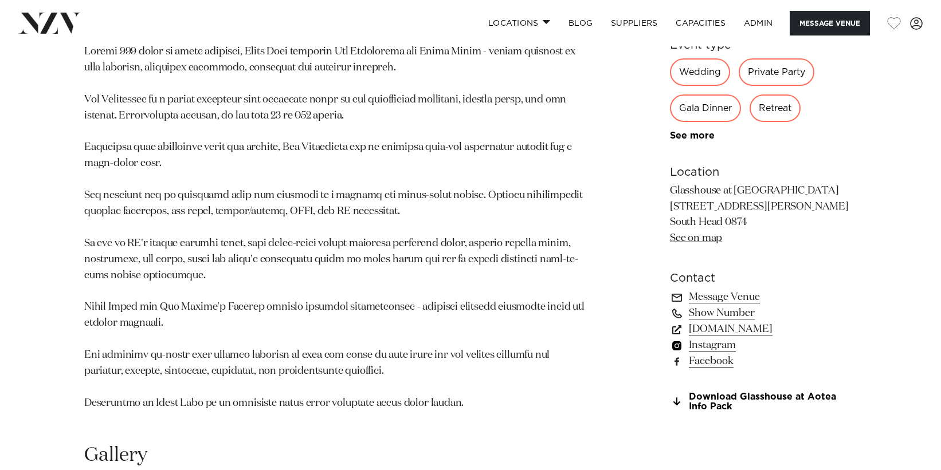
click at [700, 337] on link "Instagram" at bounding box center [763, 345] width 187 height 16
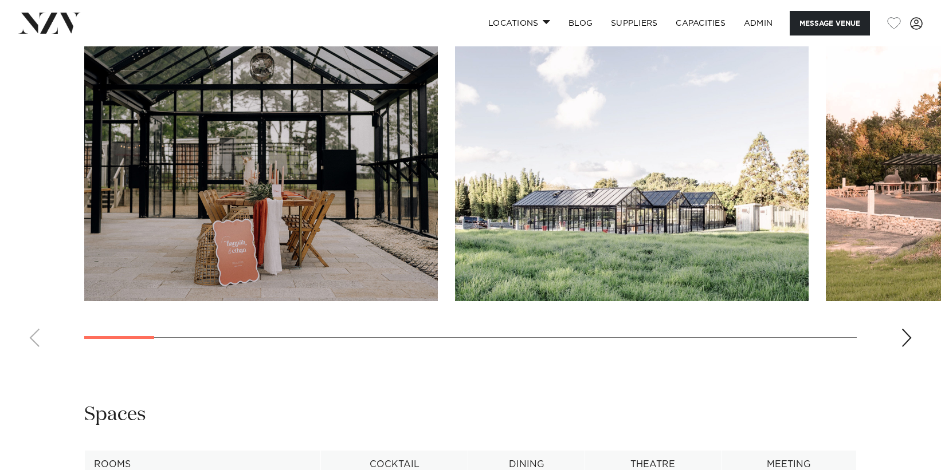
scroll to position [1172, 0]
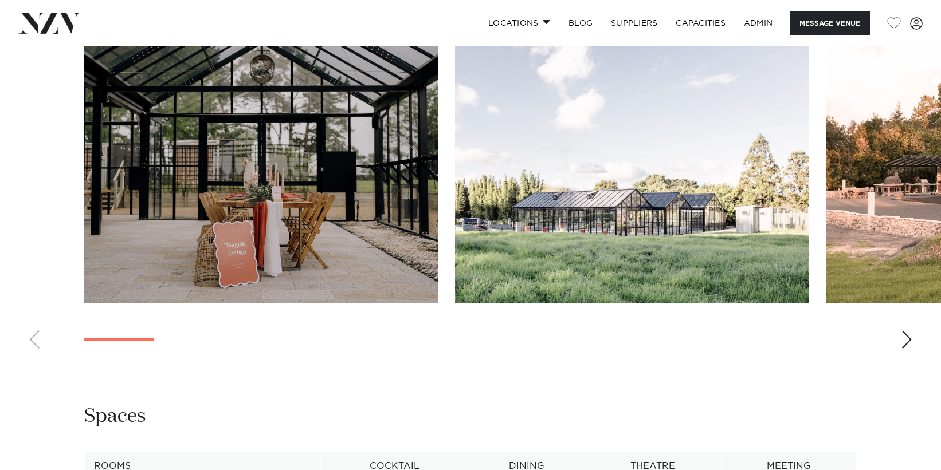
click at [904, 331] on div "Next slide" at bounding box center [906, 340] width 11 height 18
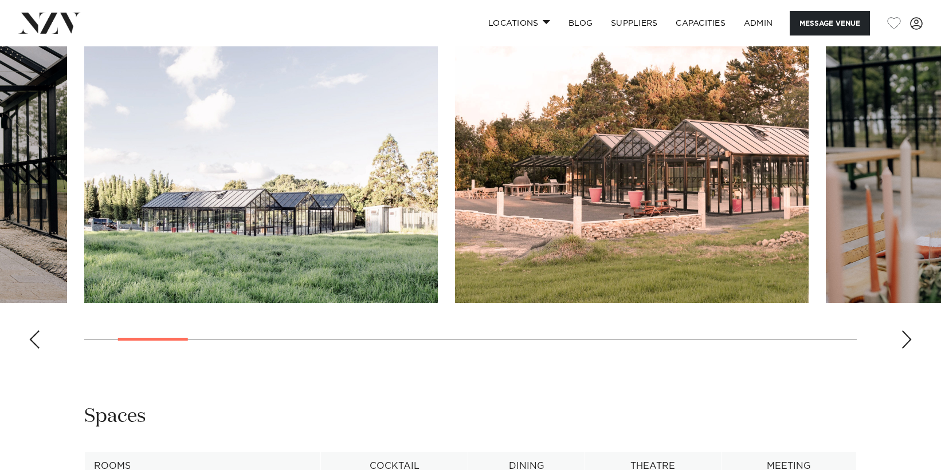
click at [903, 331] on div "Next slide" at bounding box center [906, 340] width 11 height 18
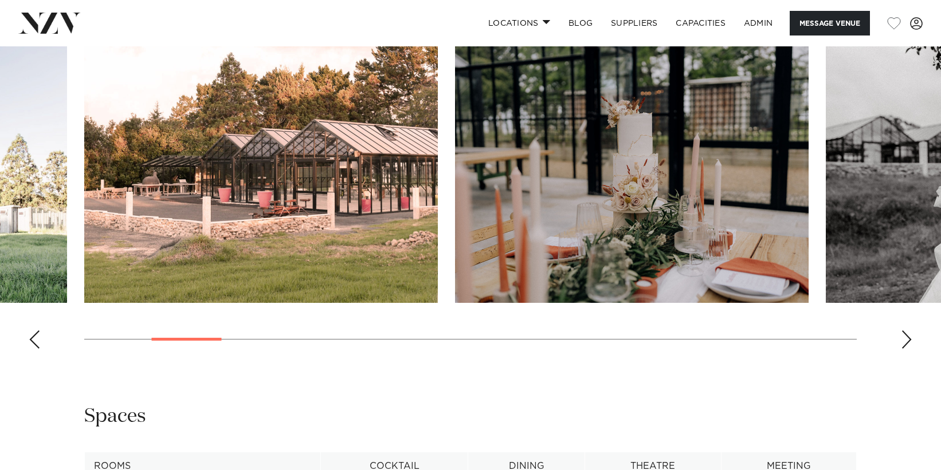
click at [903, 331] on div "Next slide" at bounding box center [906, 340] width 11 height 18
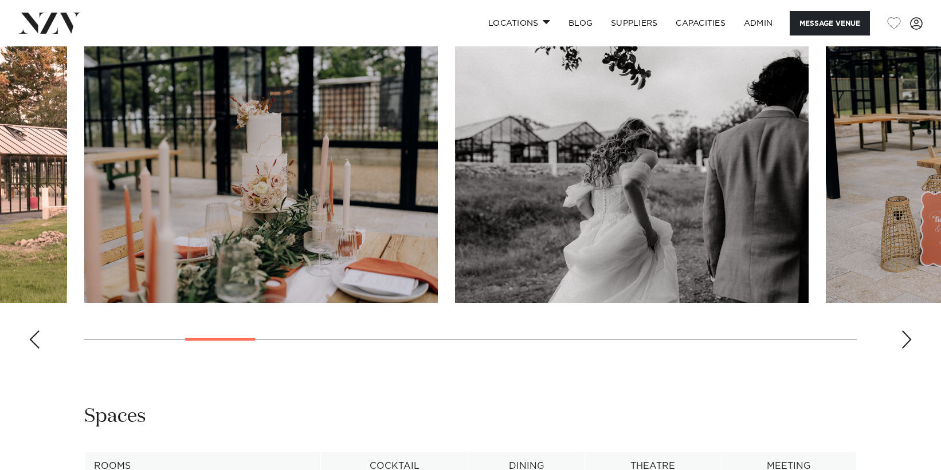
click at [909, 331] on div "Next slide" at bounding box center [906, 340] width 11 height 18
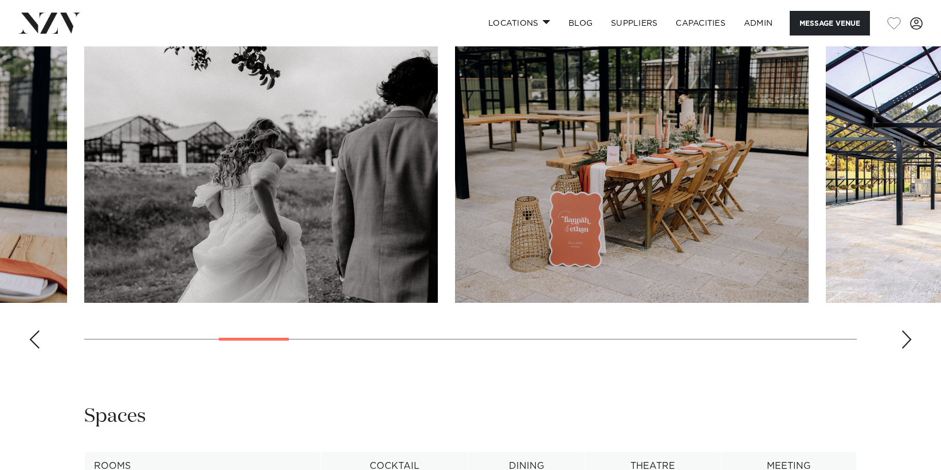
click at [908, 331] on div "Next slide" at bounding box center [906, 340] width 11 height 18
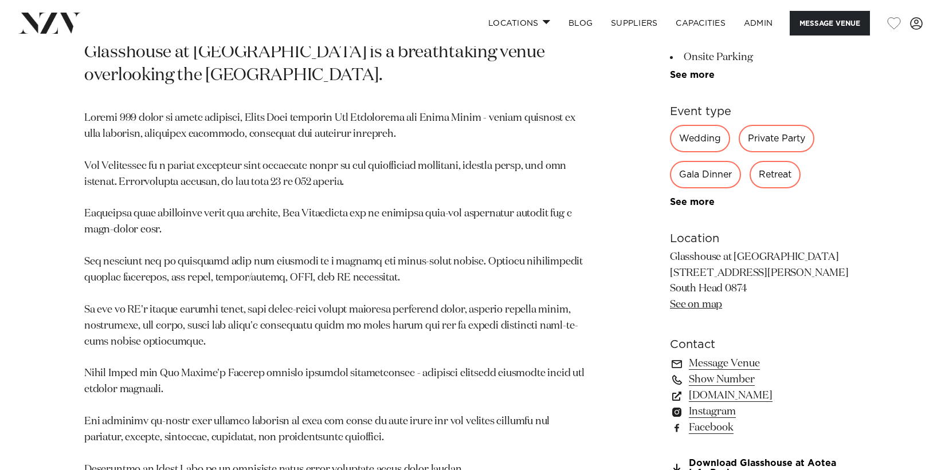
scroll to position [667, 0]
